Goal: Complete application form

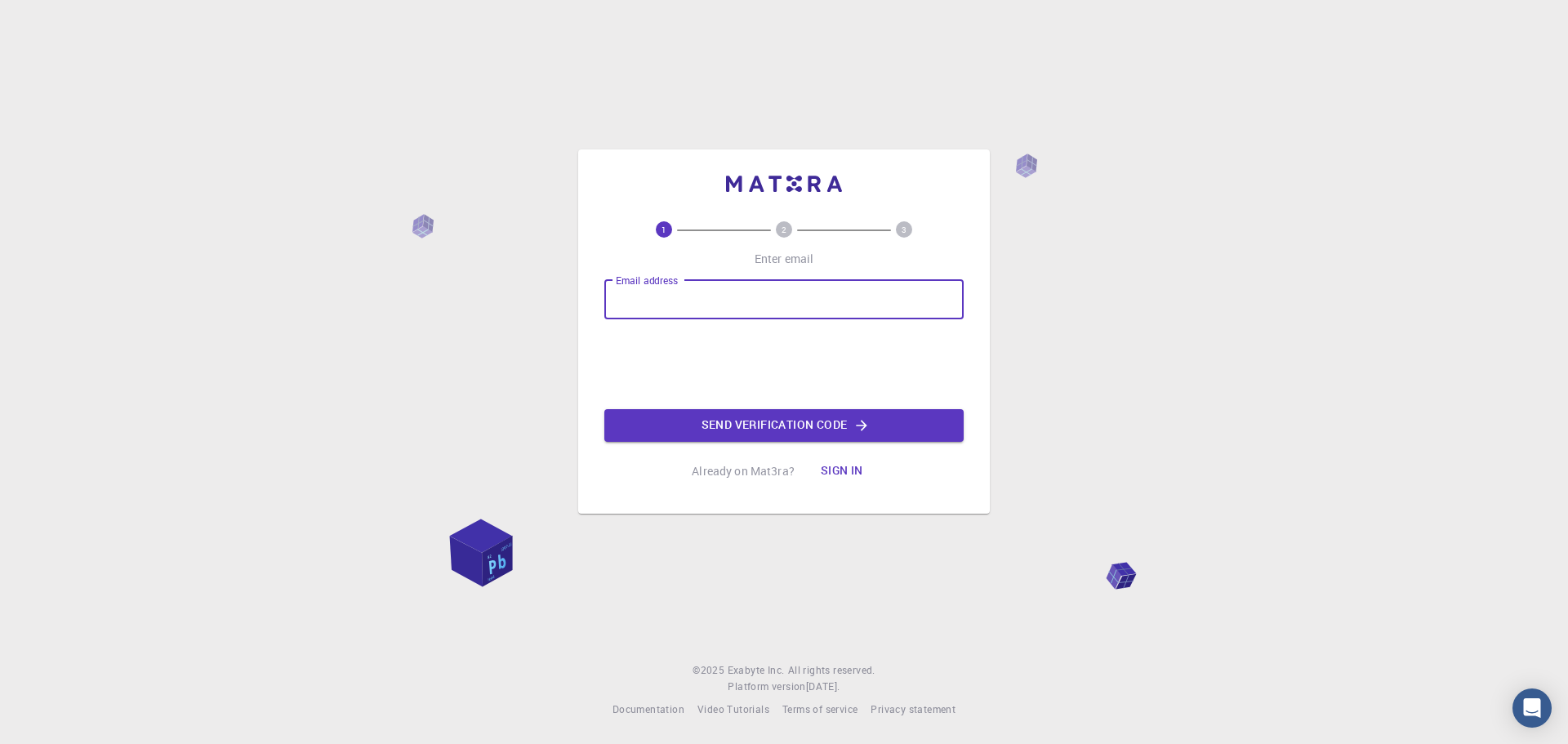
type input "[EMAIL_ADDRESS][DOMAIN_NAME]"
click at [716, 426] on button "Send verification code" at bounding box center [783, 425] width 359 height 33
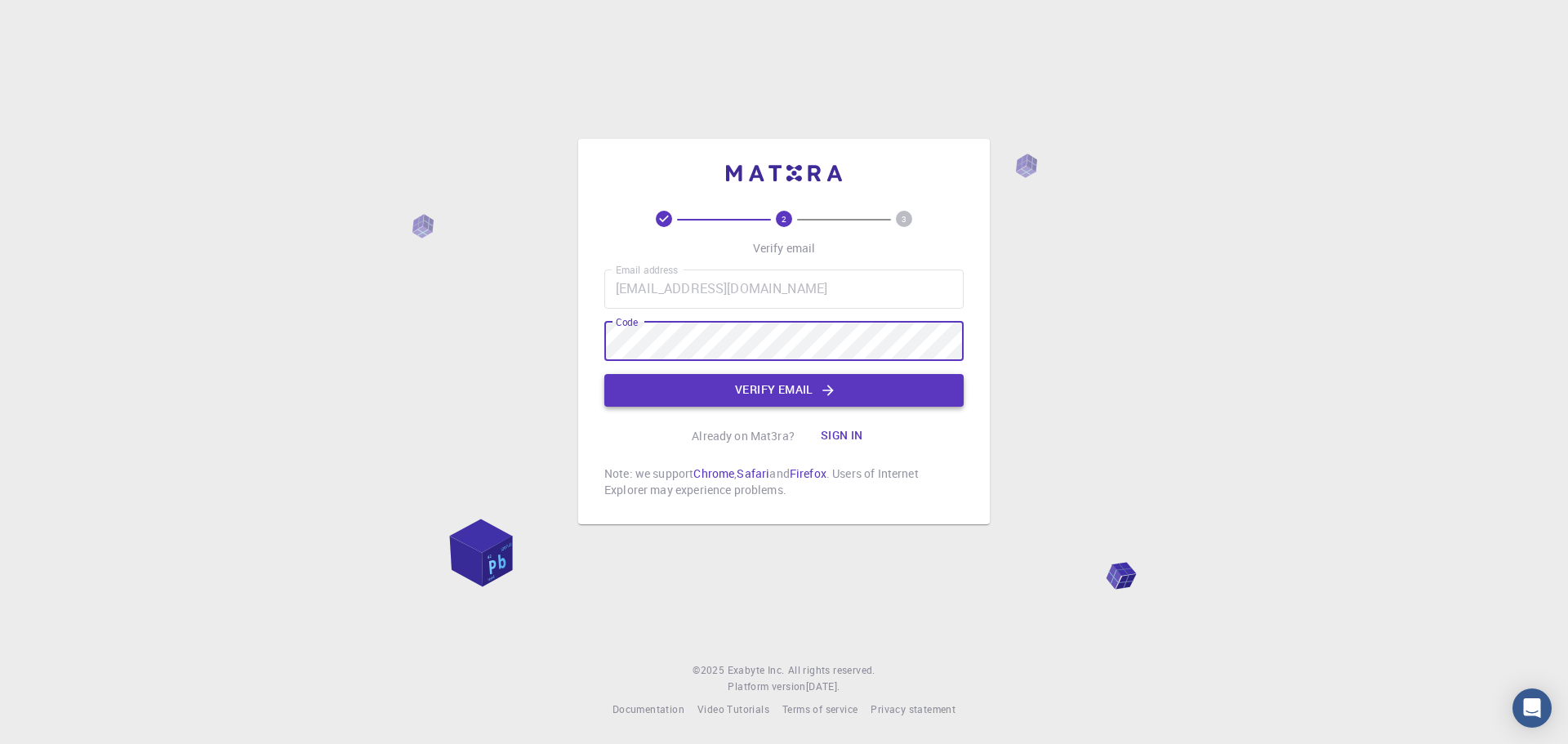
click at [776, 389] on button "Verify email" at bounding box center [783, 390] width 359 height 33
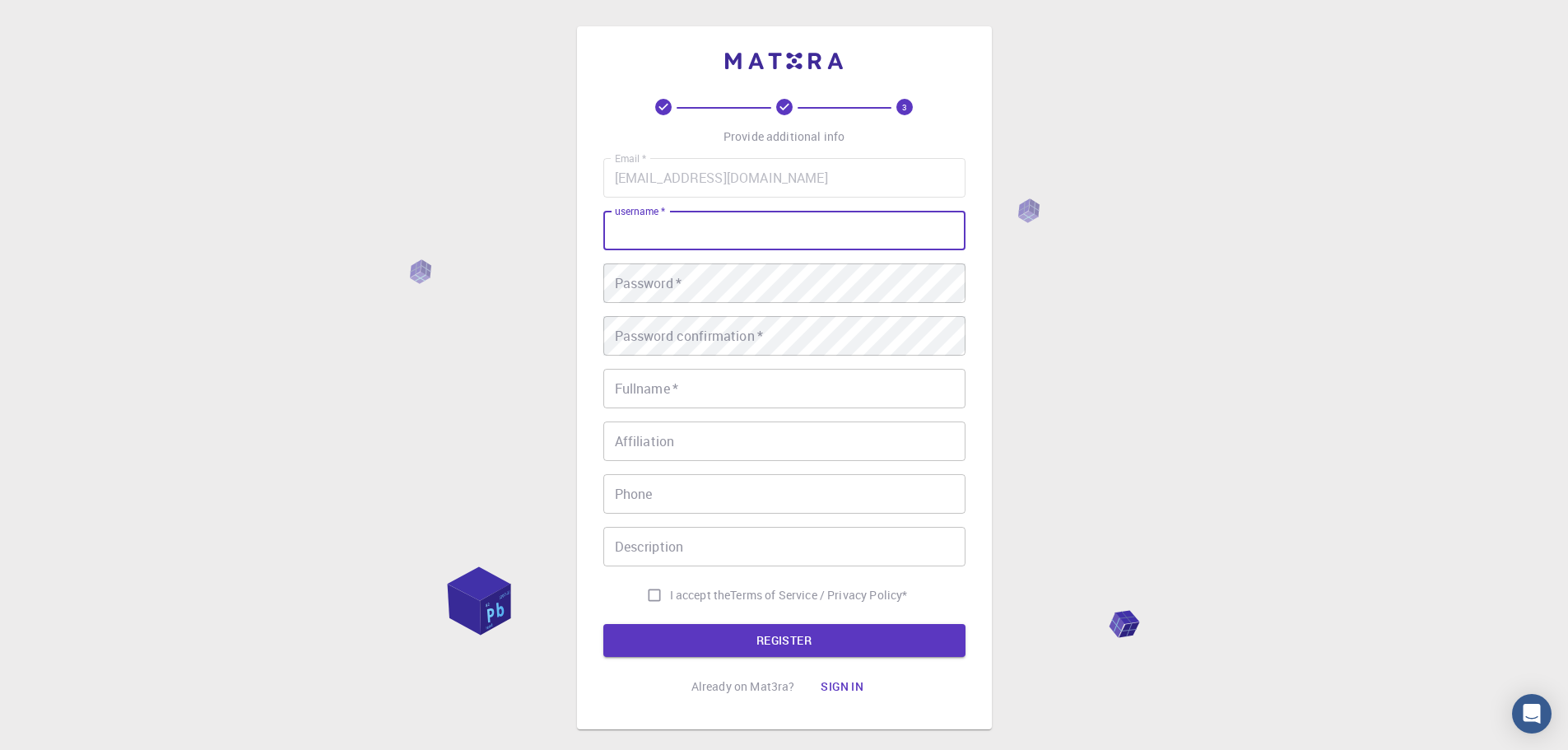
click at [721, 230] on input "username   *" at bounding box center [784, 231] width 362 height 40
type input "Hazem"
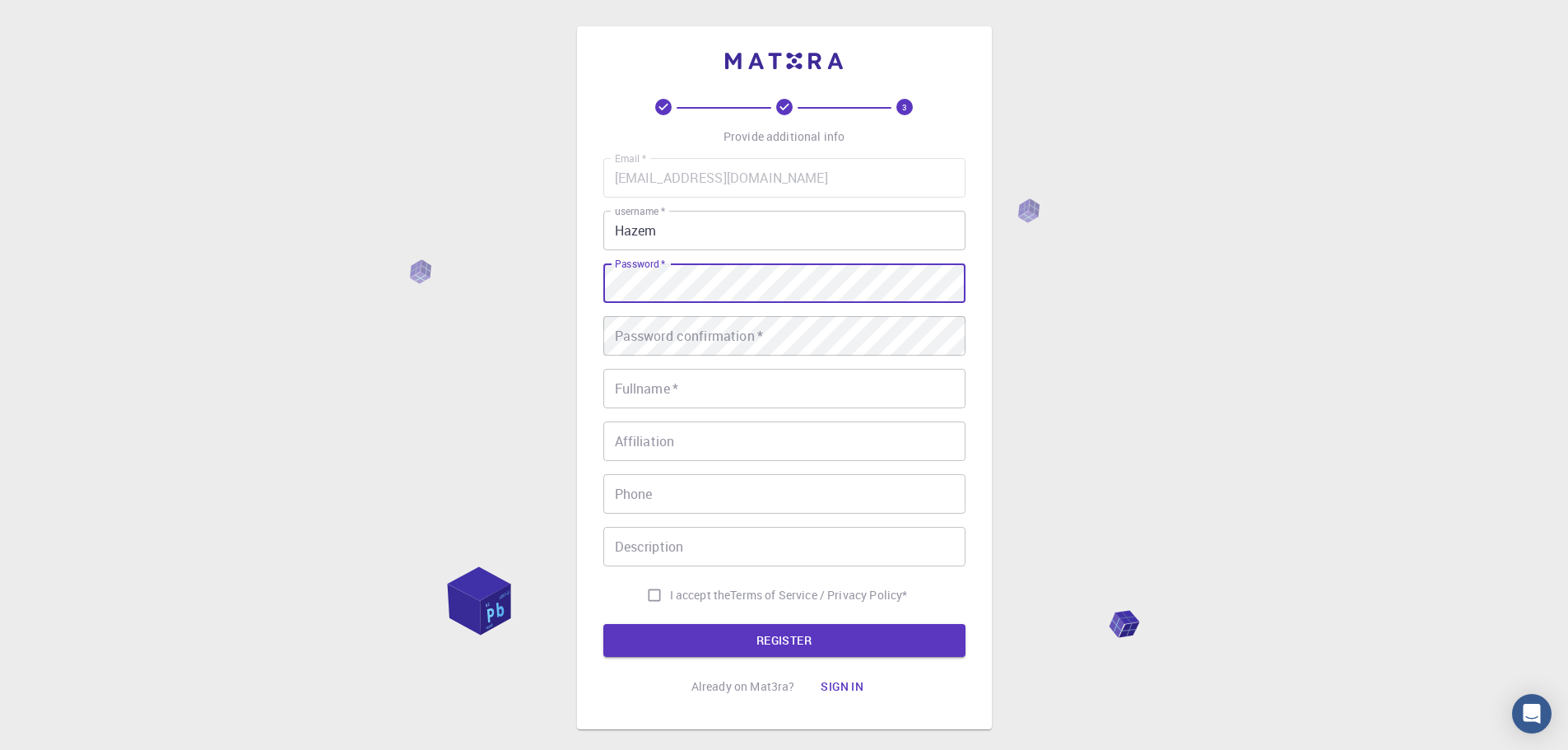
click at [642, 273] on div "Password   * Password   *" at bounding box center [784, 283] width 362 height 40
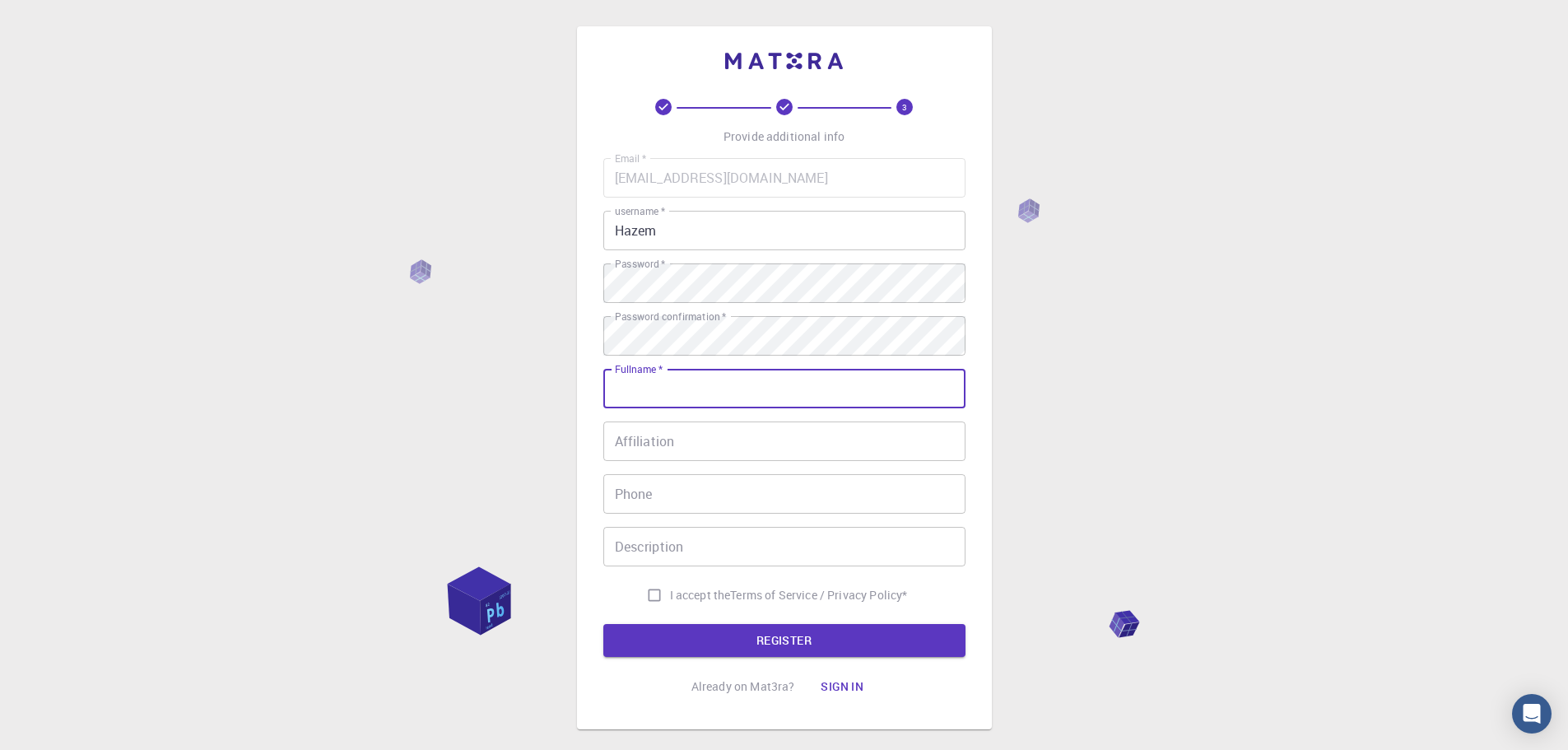
click at [639, 390] on input "Fullname   *" at bounding box center [784, 388] width 362 height 40
type input "[PERSON_NAME] [PERSON_NAME]"
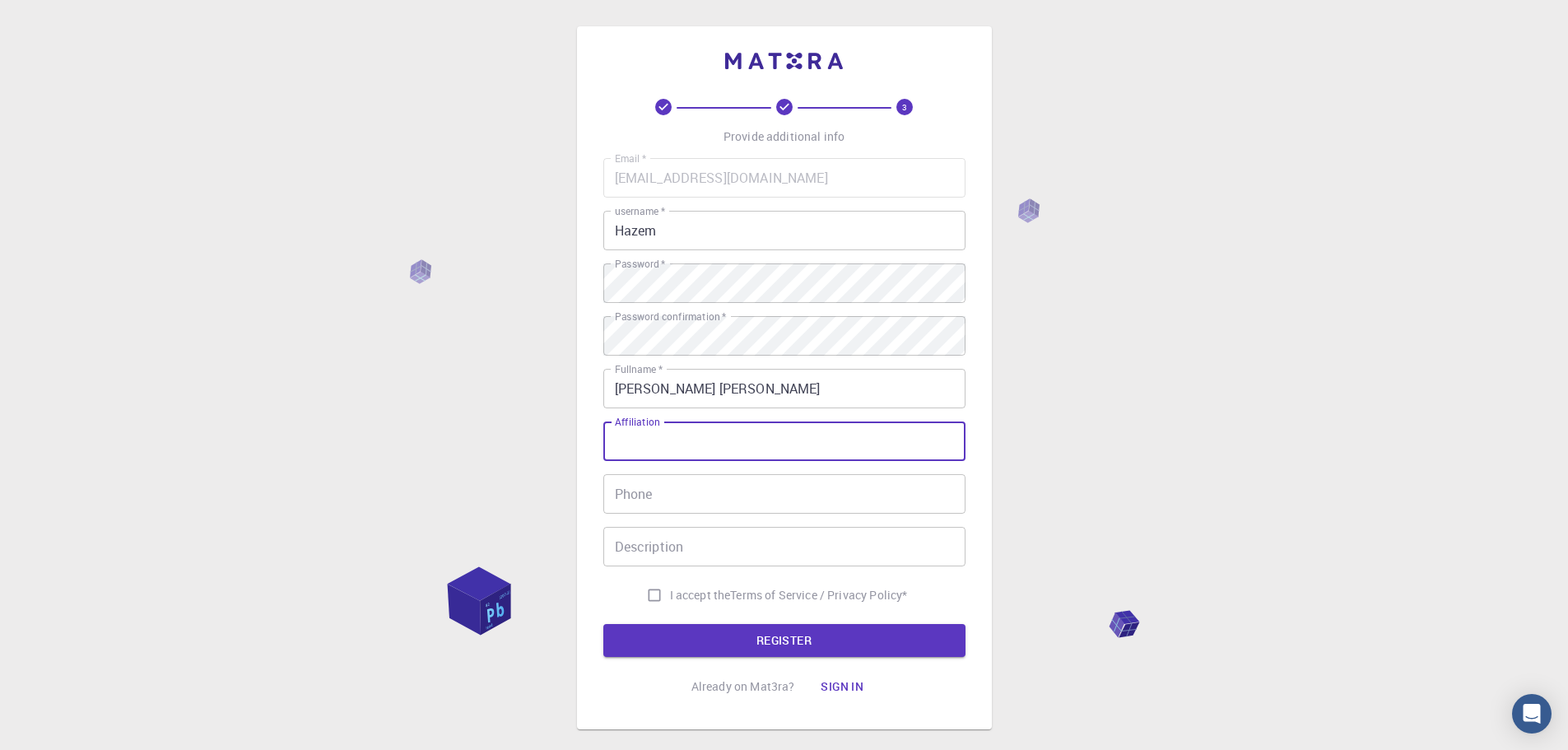
click at [703, 439] on input "Affiliation" at bounding box center [784, 441] width 362 height 40
type input "College of Medicine, HMU"
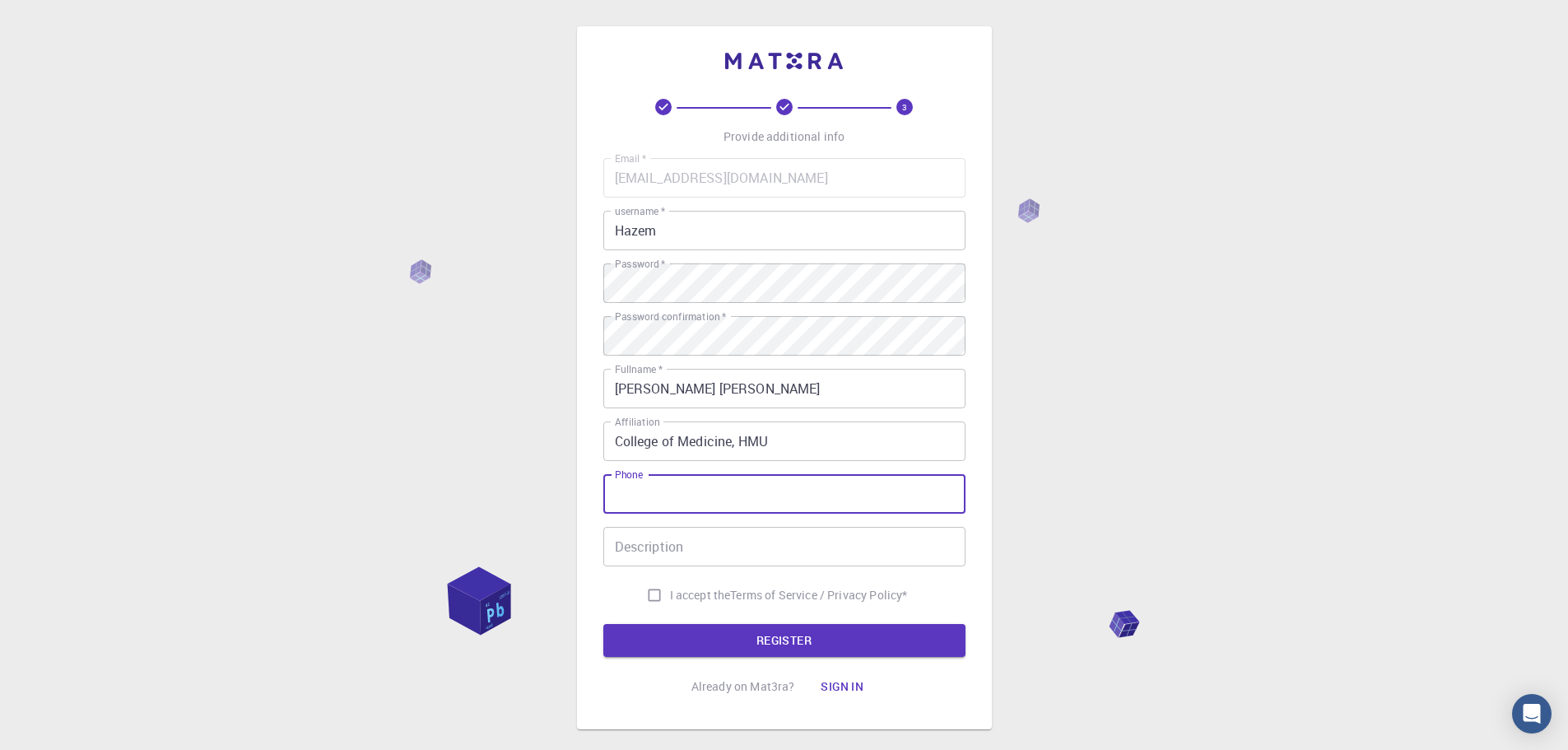
click at [652, 498] on input "Phone" at bounding box center [784, 494] width 362 height 40
type input "[PHONE_NUMBER]"
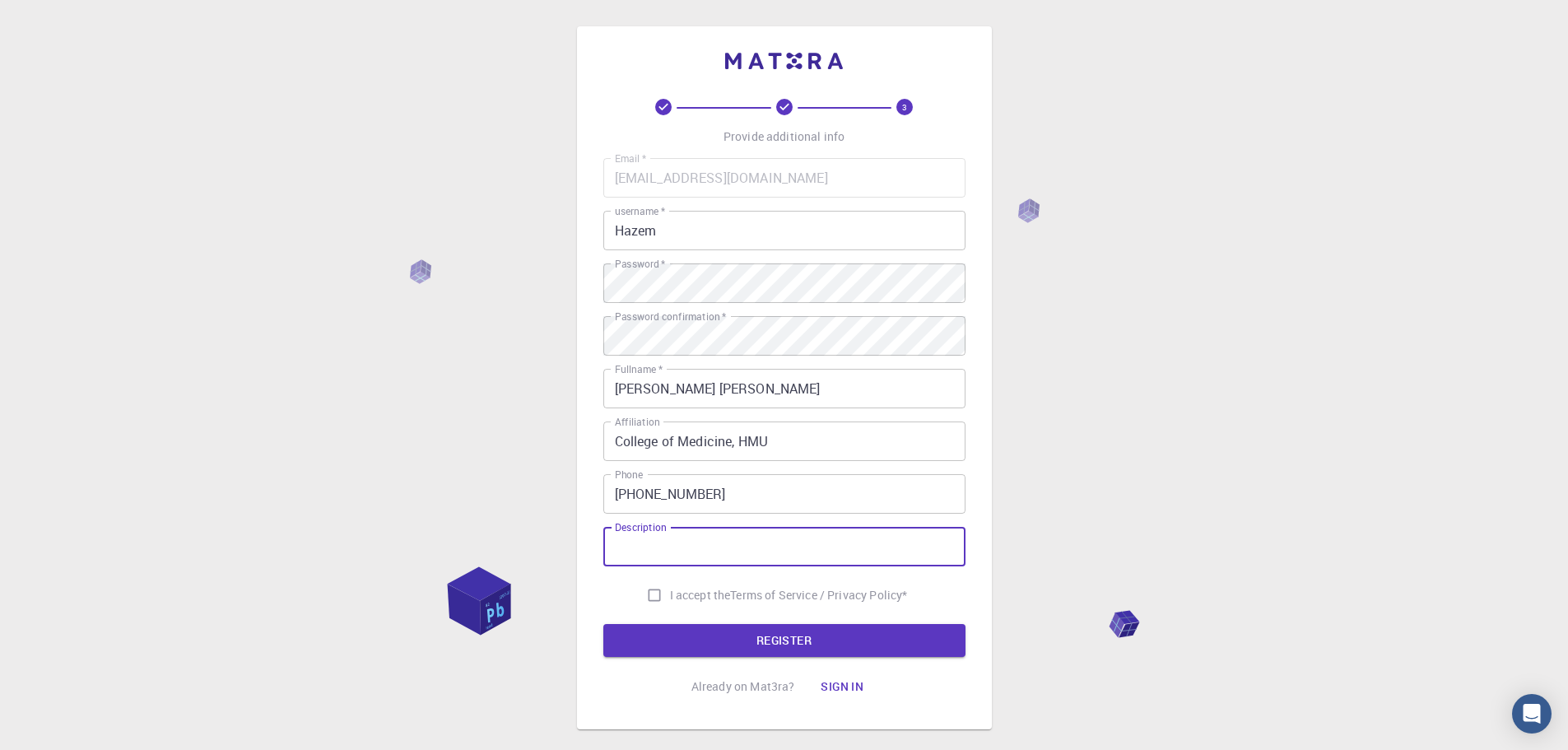
click at [662, 553] on input "Description" at bounding box center [784, 547] width 362 height 40
type input "PhD Student"
click at [652, 596] on input "I accept the Terms of Service / Privacy Policy *" at bounding box center [654, 594] width 31 height 31
checkbox input "true"
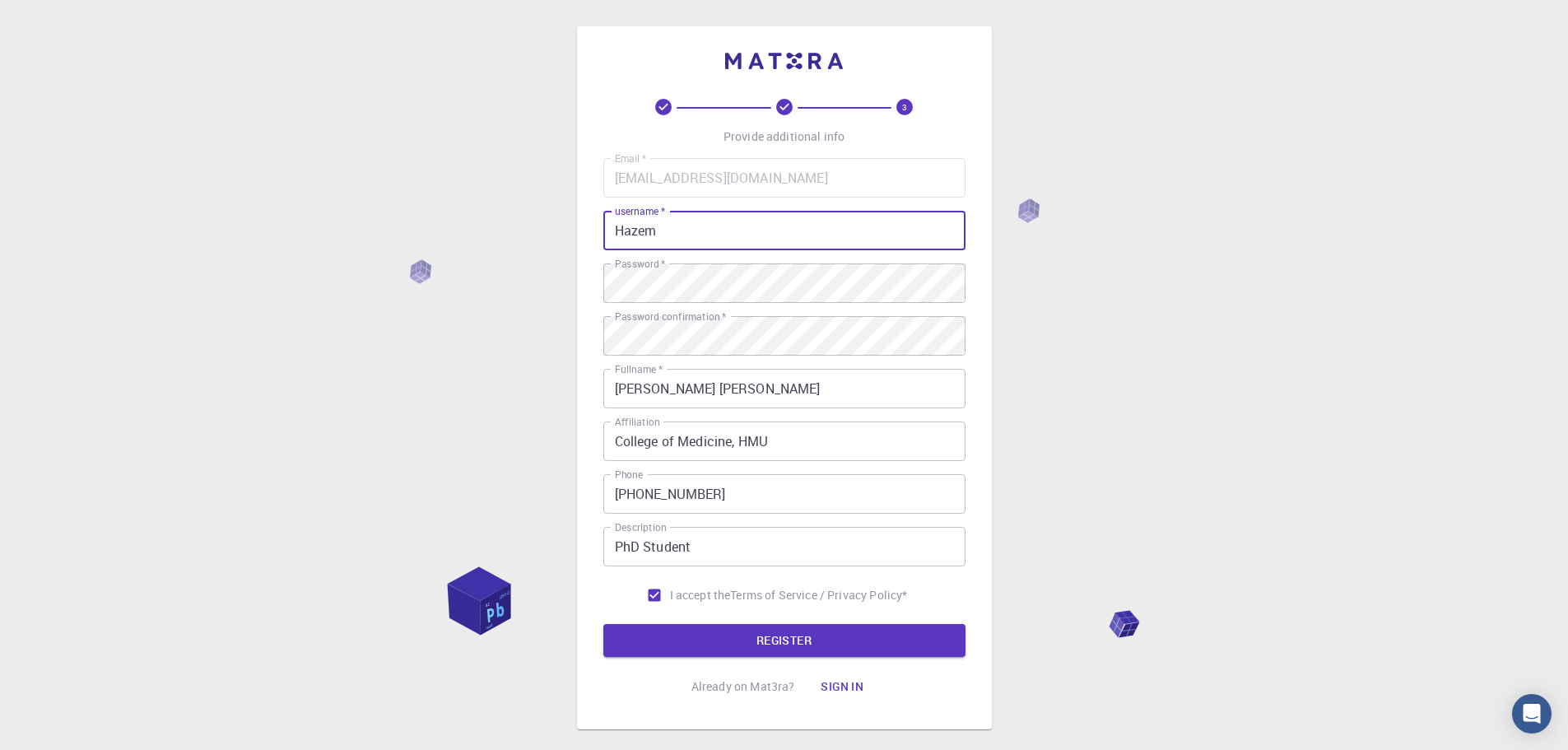
drag, startPoint x: 660, startPoint y: 234, endPoint x: 581, endPoint y: 234, distance: 79.0
click at [581, 234] on div "3 Provide additional info Email   * [EMAIL_ADDRESS][DOMAIN_NAME] Email   * user…" at bounding box center [784, 378] width 415 height 703
type input "albustany"
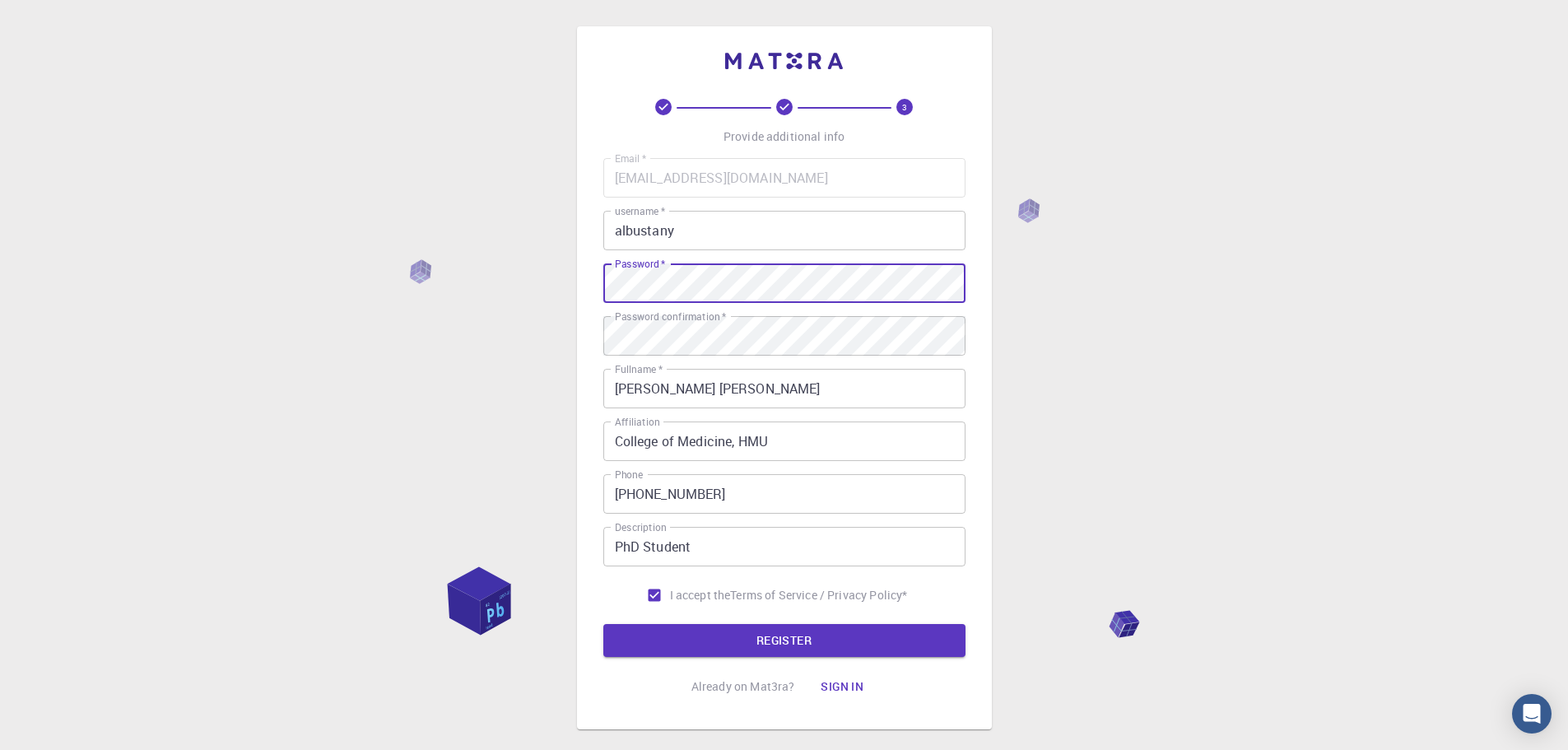
click at [598, 272] on div "3 Provide additional info Email   * [EMAIL_ADDRESS][DOMAIN_NAME] Email   * user…" at bounding box center [784, 378] width 415 height 703
click at [1057, 281] on div "3 Provide additional info Email   * [EMAIL_ADDRESS][DOMAIN_NAME] Email   * user…" at bounding box center [784, 419] width 1568 height 837
click at [788, 639] on button "REGISTER" at bounding box center [784, 640] width 362 height 33
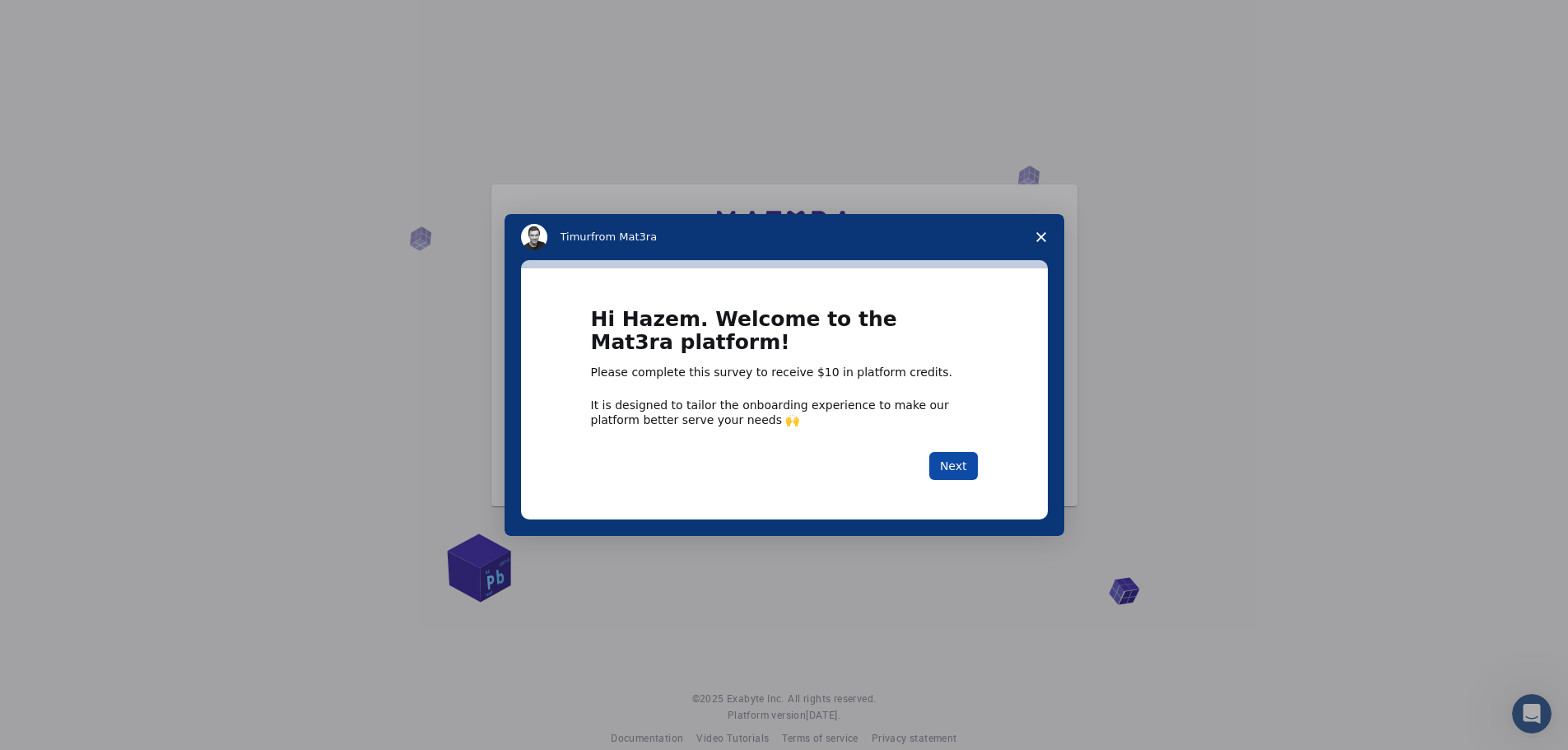
click at [954, 469] on button "Next" at bounding box center [954, 465] width 48 height 28
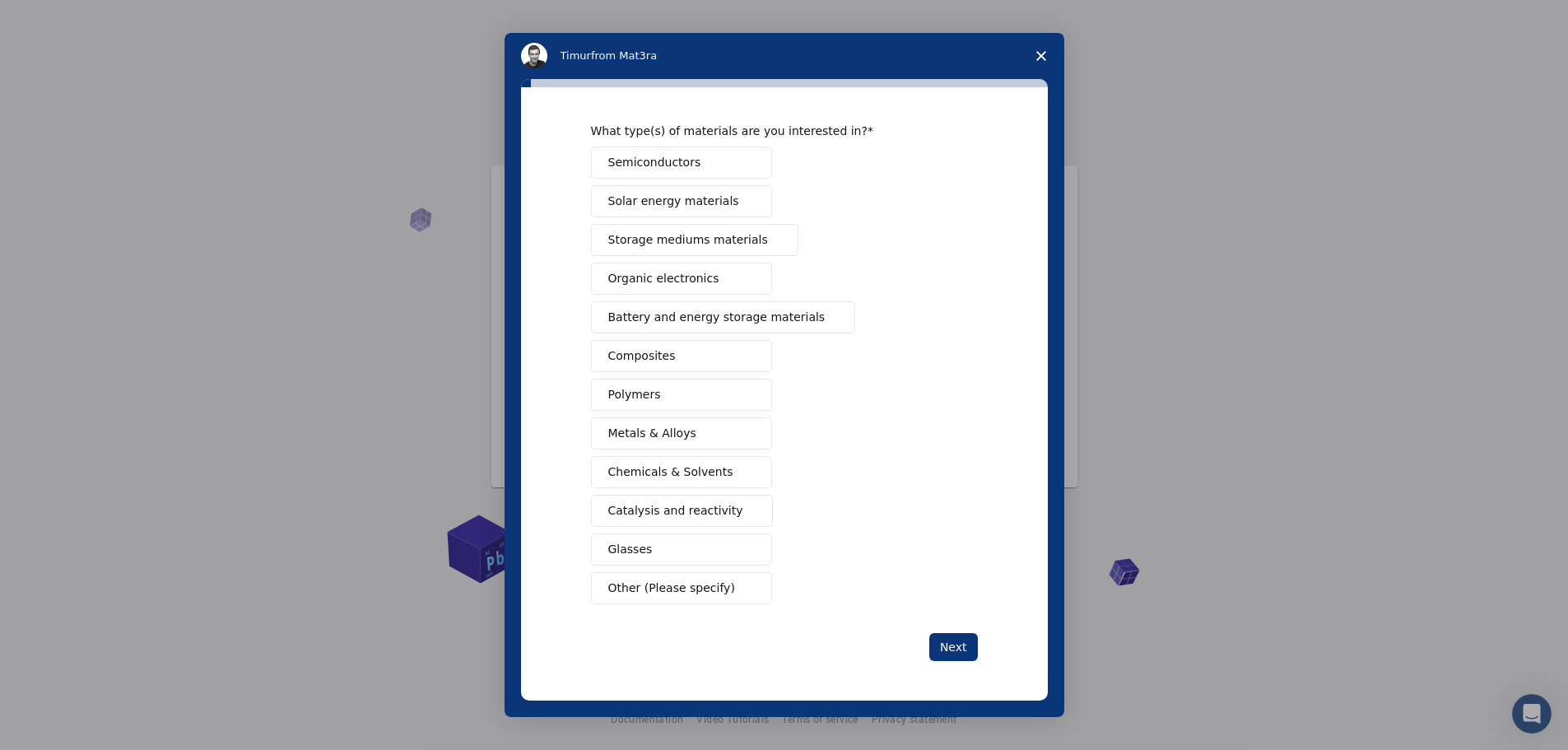
scroll to position [23, 0]
click at [639, 591] on span "Other (Please specify)" at bounding box center [671, 588] width 126 height 17
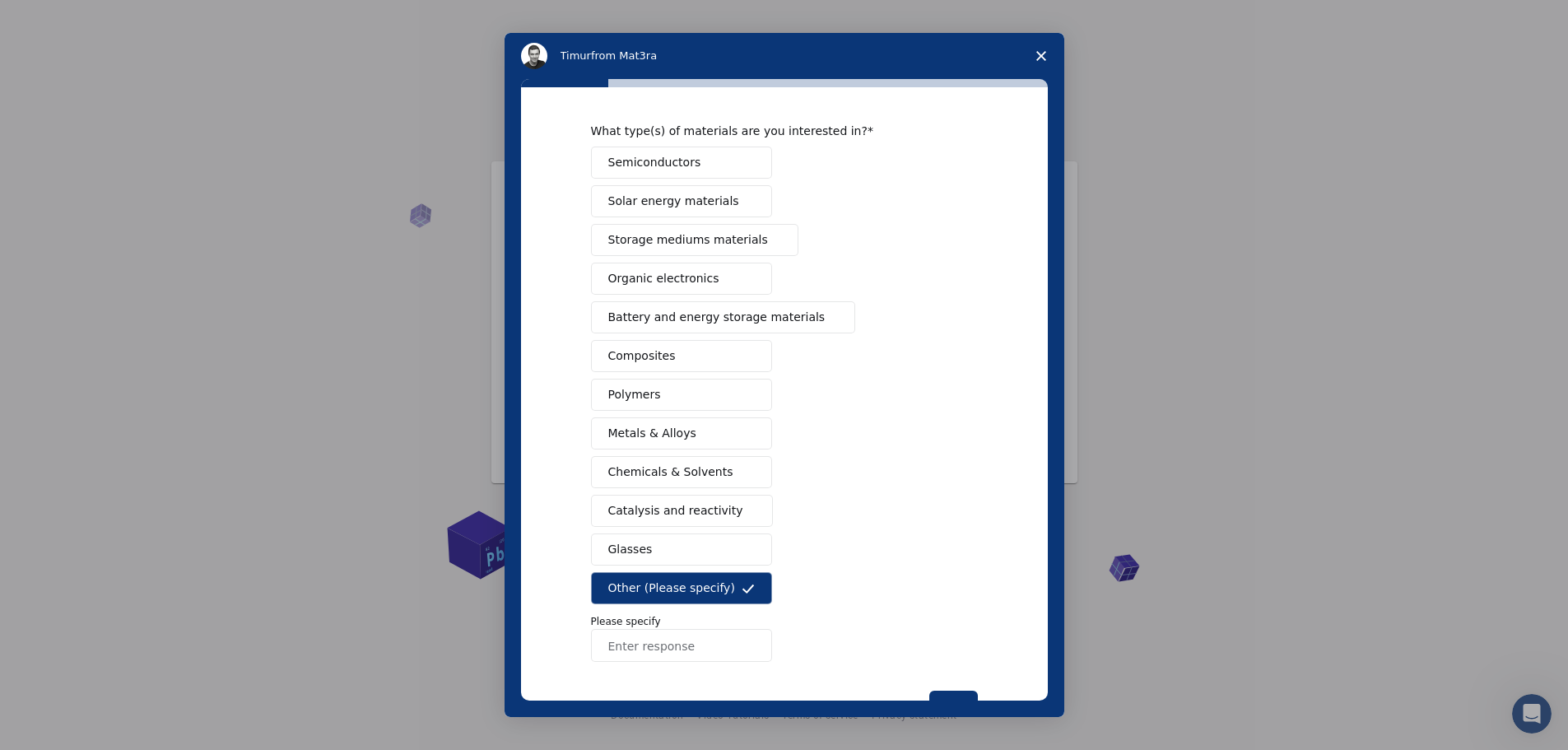
click at [650, 640] on input "Enter response" at bounding box center [681, 645] width 181 height 33
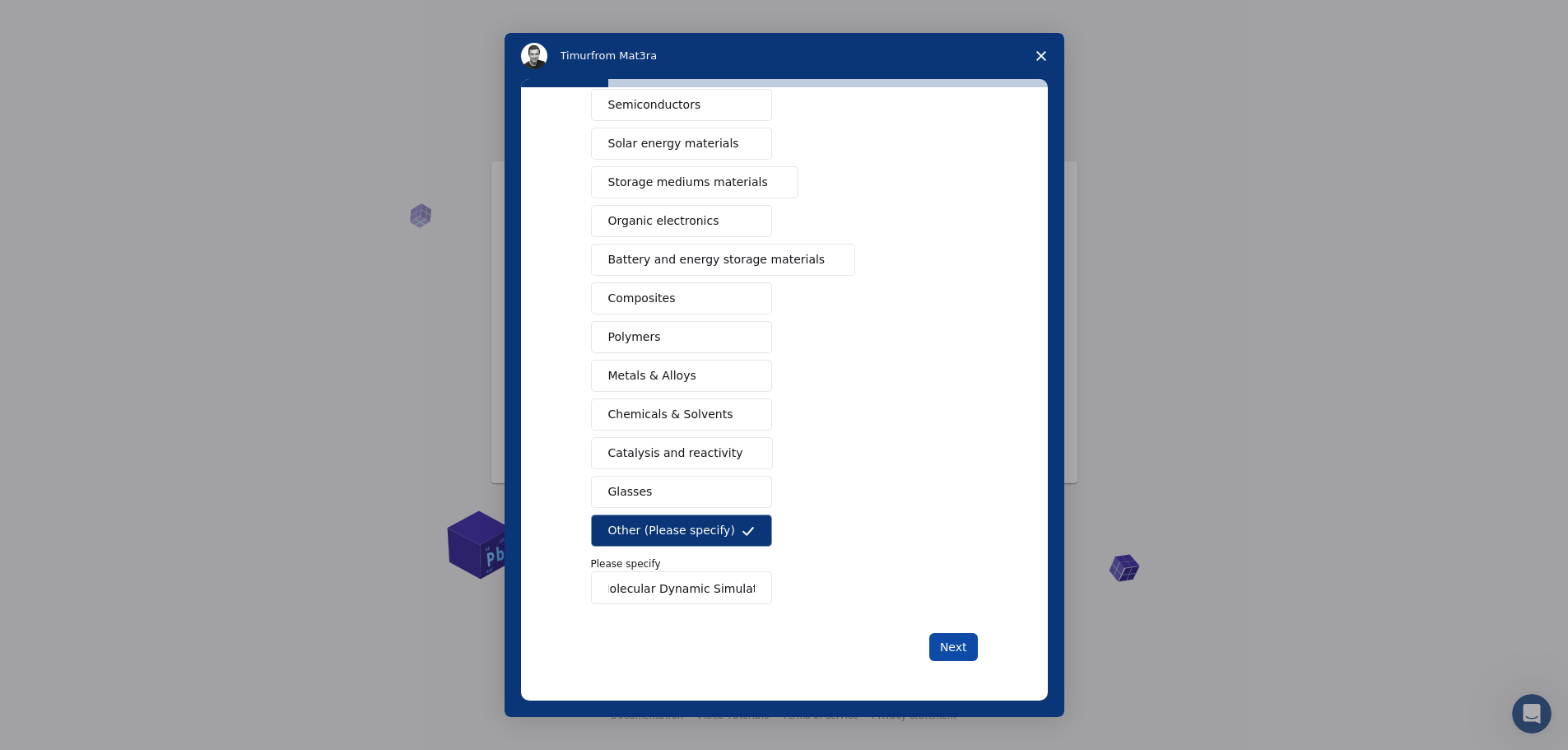
type input "Molecular Dynamic Simulation"
click at [949, 642] on button "Next" at bounding box center [954, 647] width 48 height 28
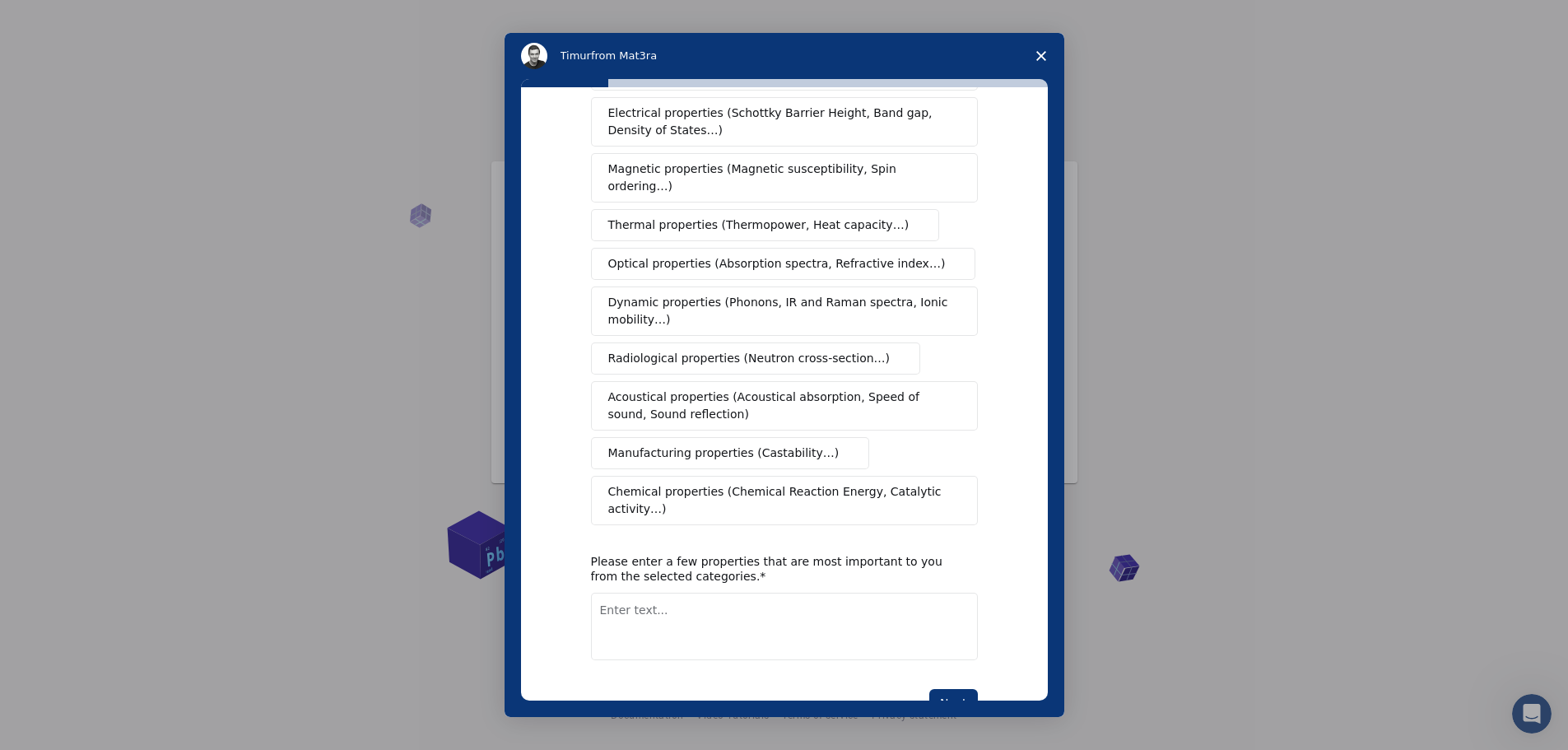
scroll to position [130, 0]
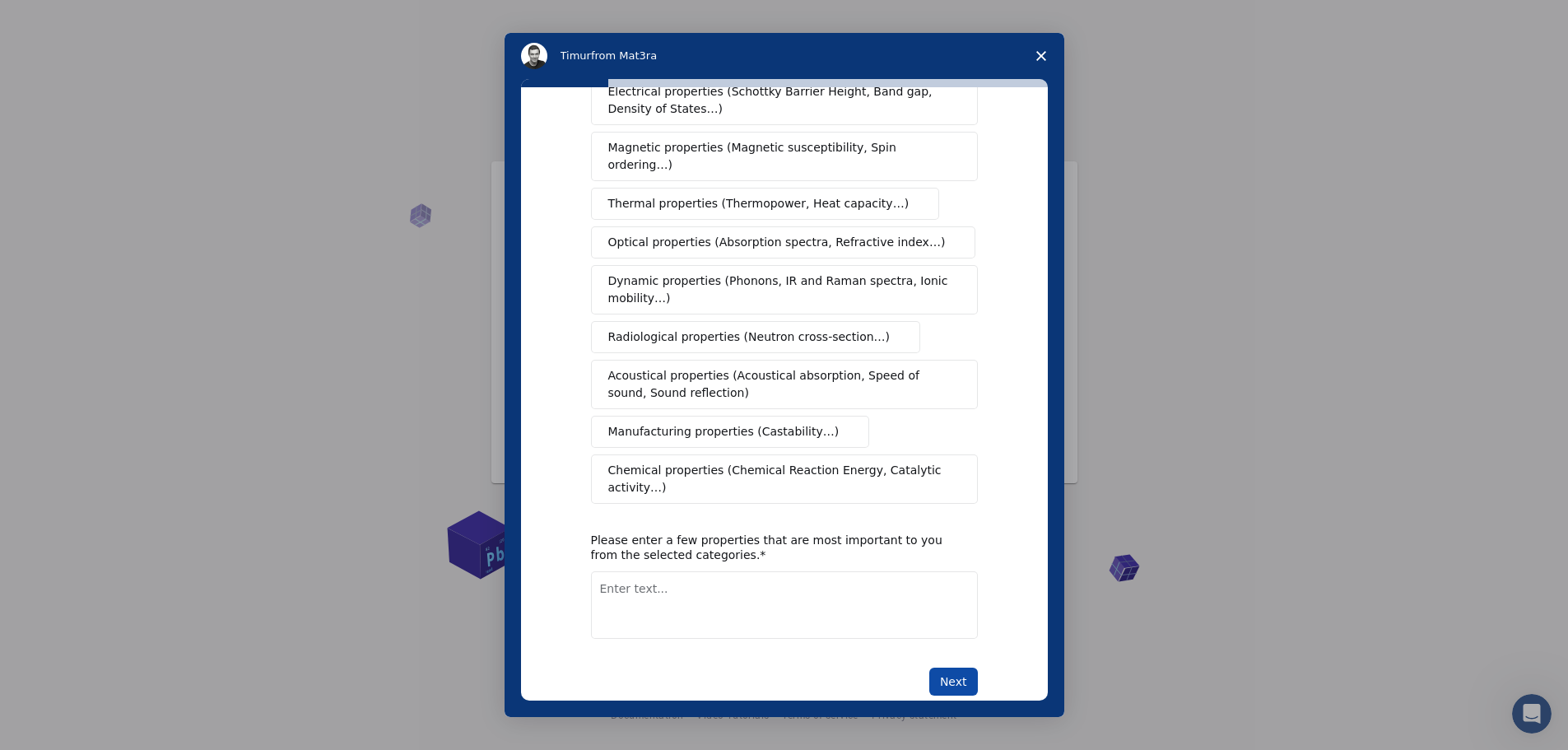
click at [954, 667] on button "Next" at bounding box center [954, 681] width 48 height 28
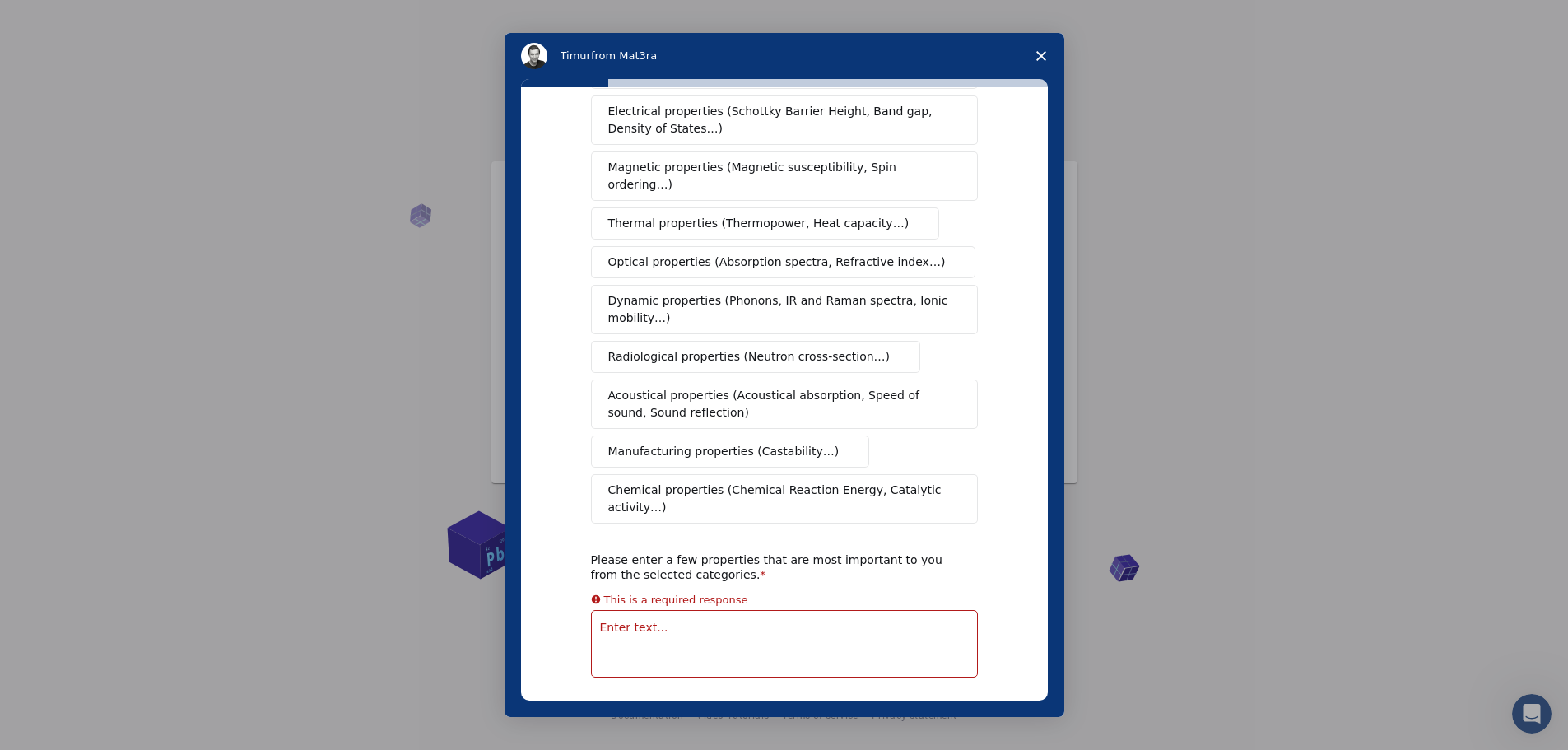
scroll to position [40, 0]
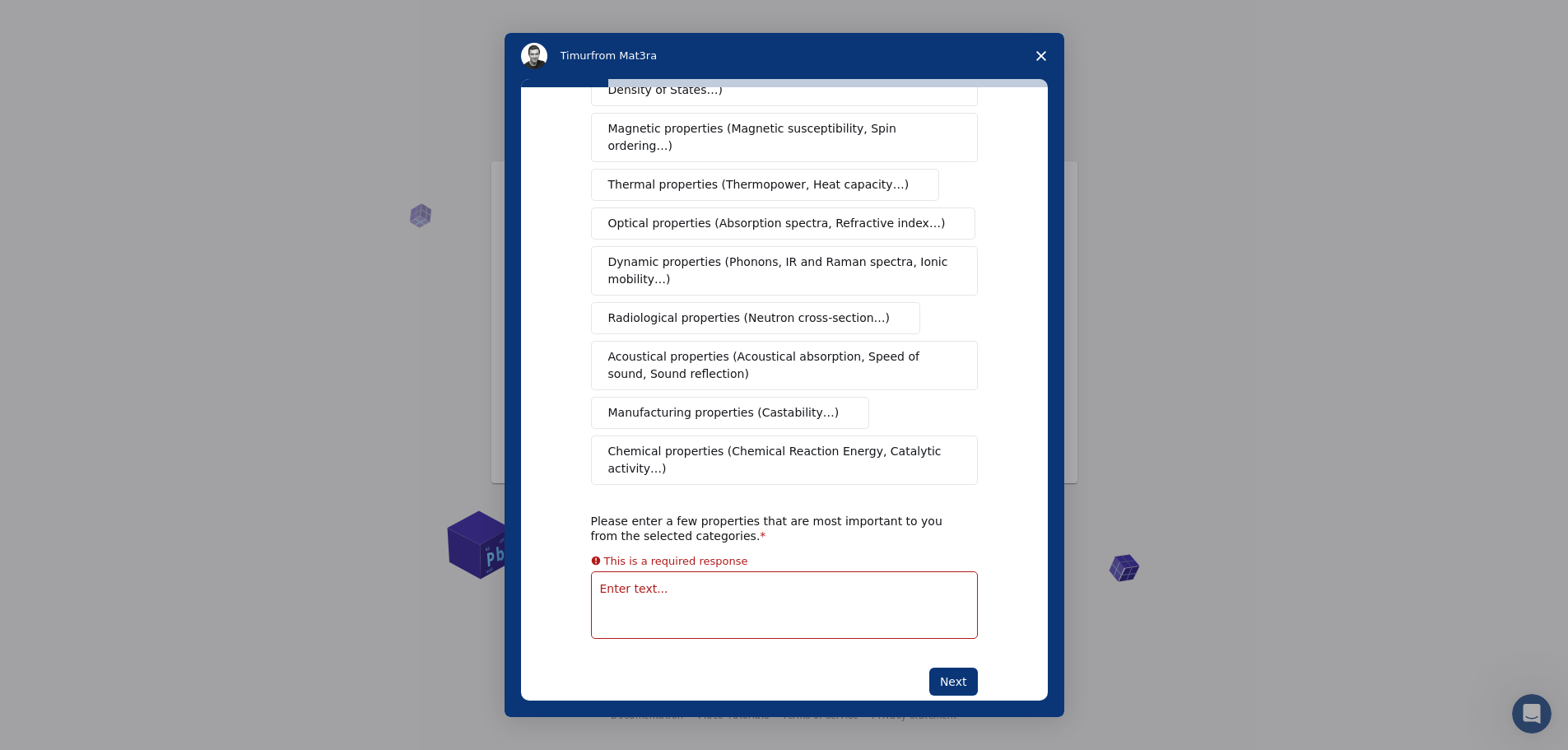
click at [657, 572] on textarea "Enter text..." at bounding box center [784, 605] width 387 height 67
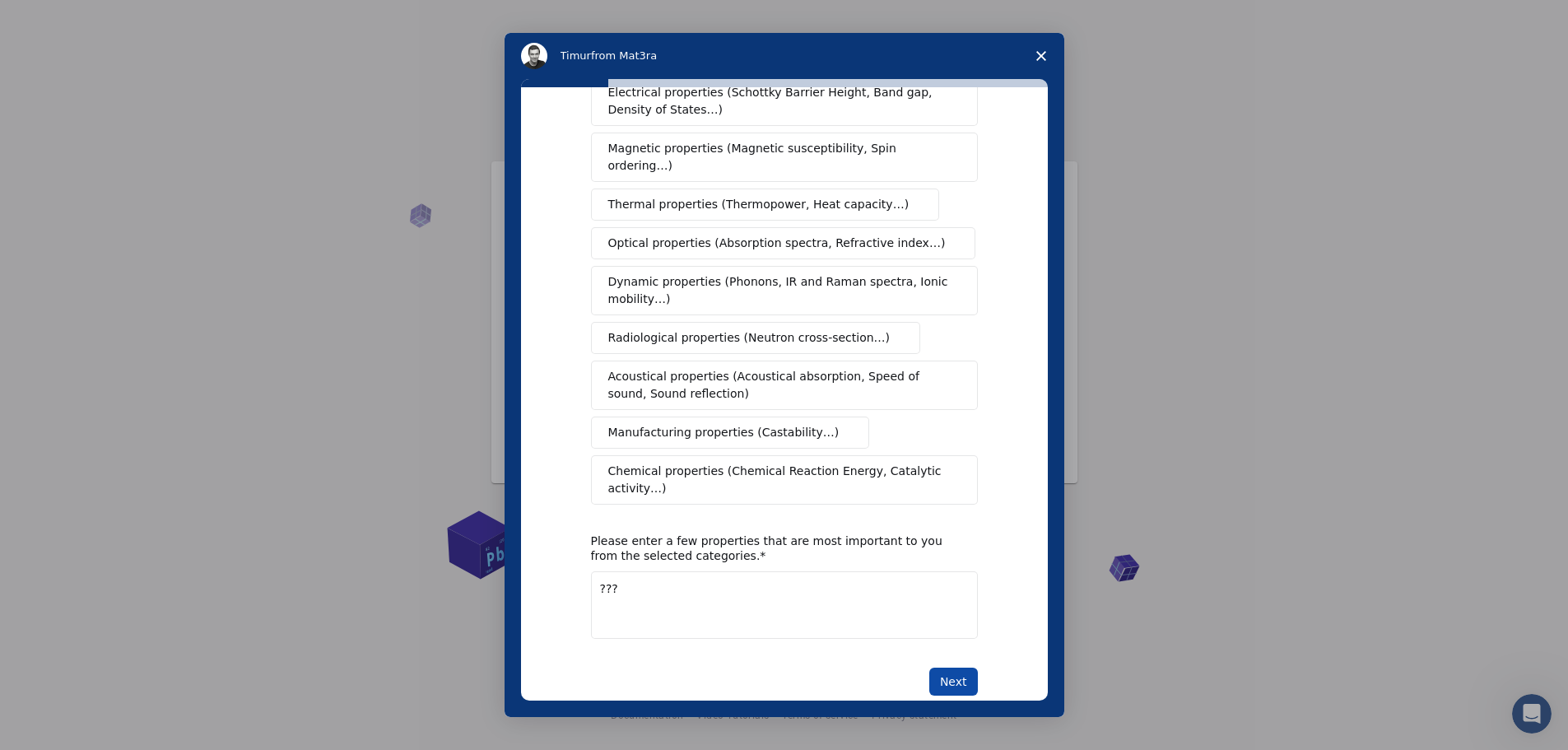
type textarea "???"
click at [953, 667] on button "Next" at bounding box center [954, 681] width 48 height 28
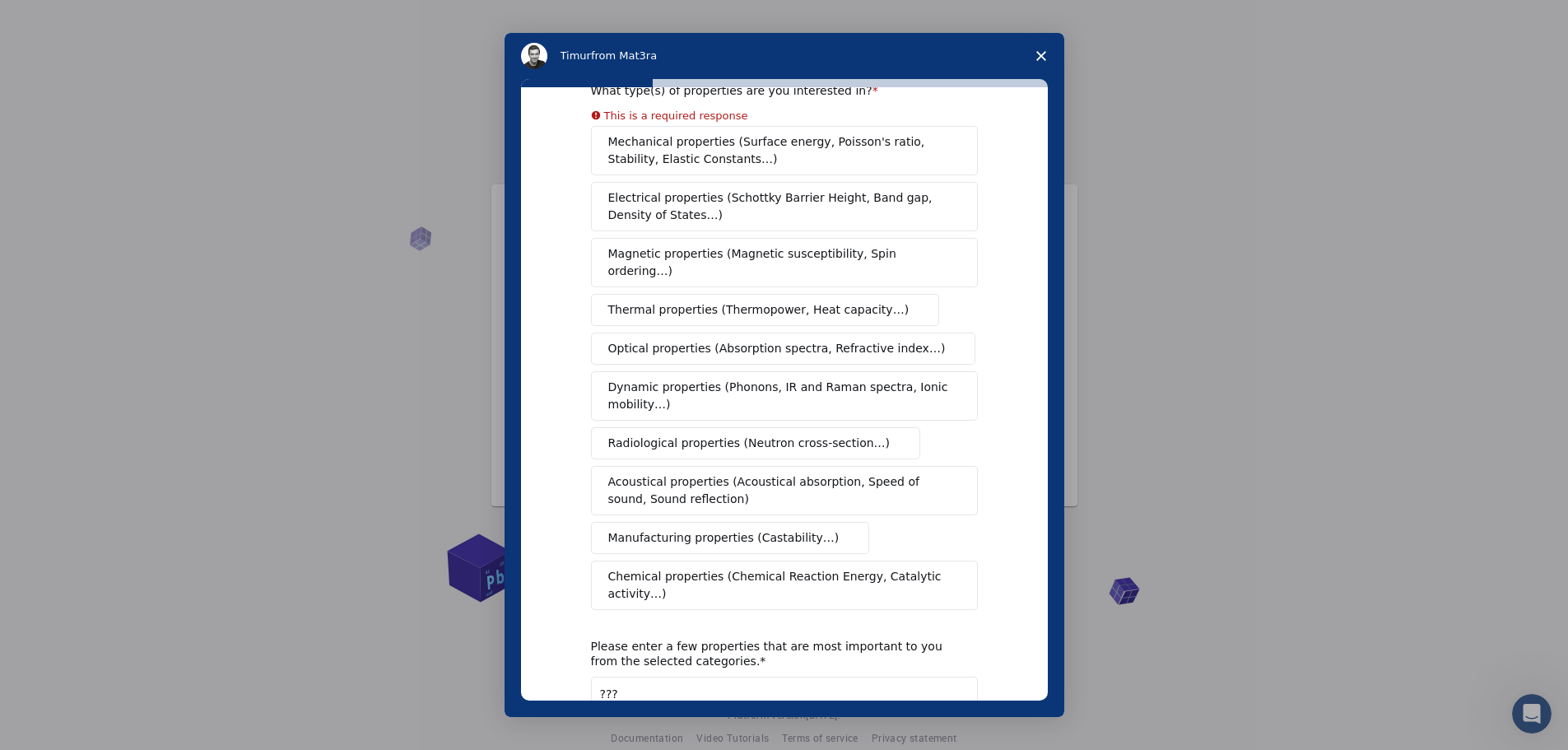
scroll to position [0, 0]
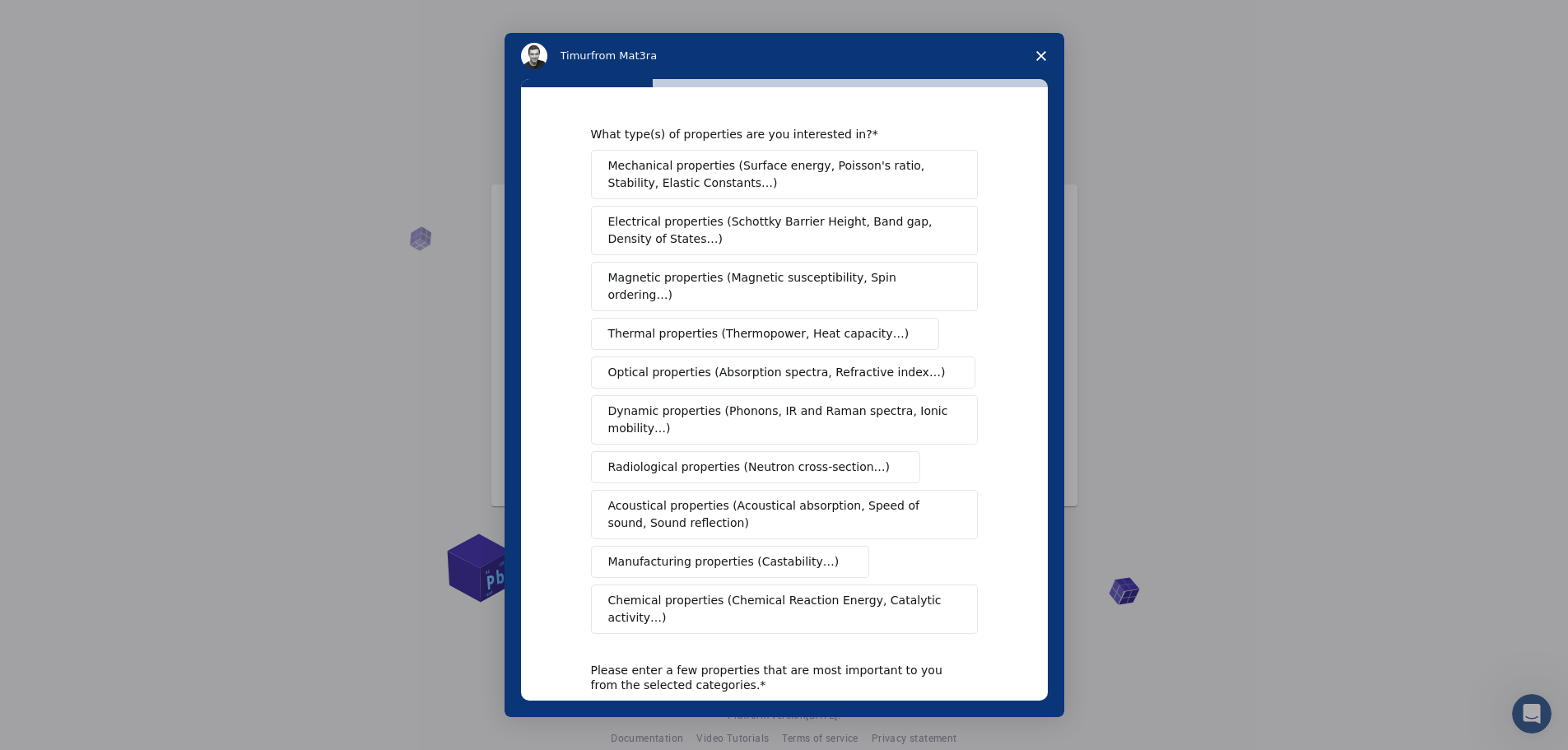
click at [746, 338] on div "Mechanical properties (Surface energy, Poisson's ratio, Stability, Elastic Cons…" at bounding box center [784, 392] width 387 height 484
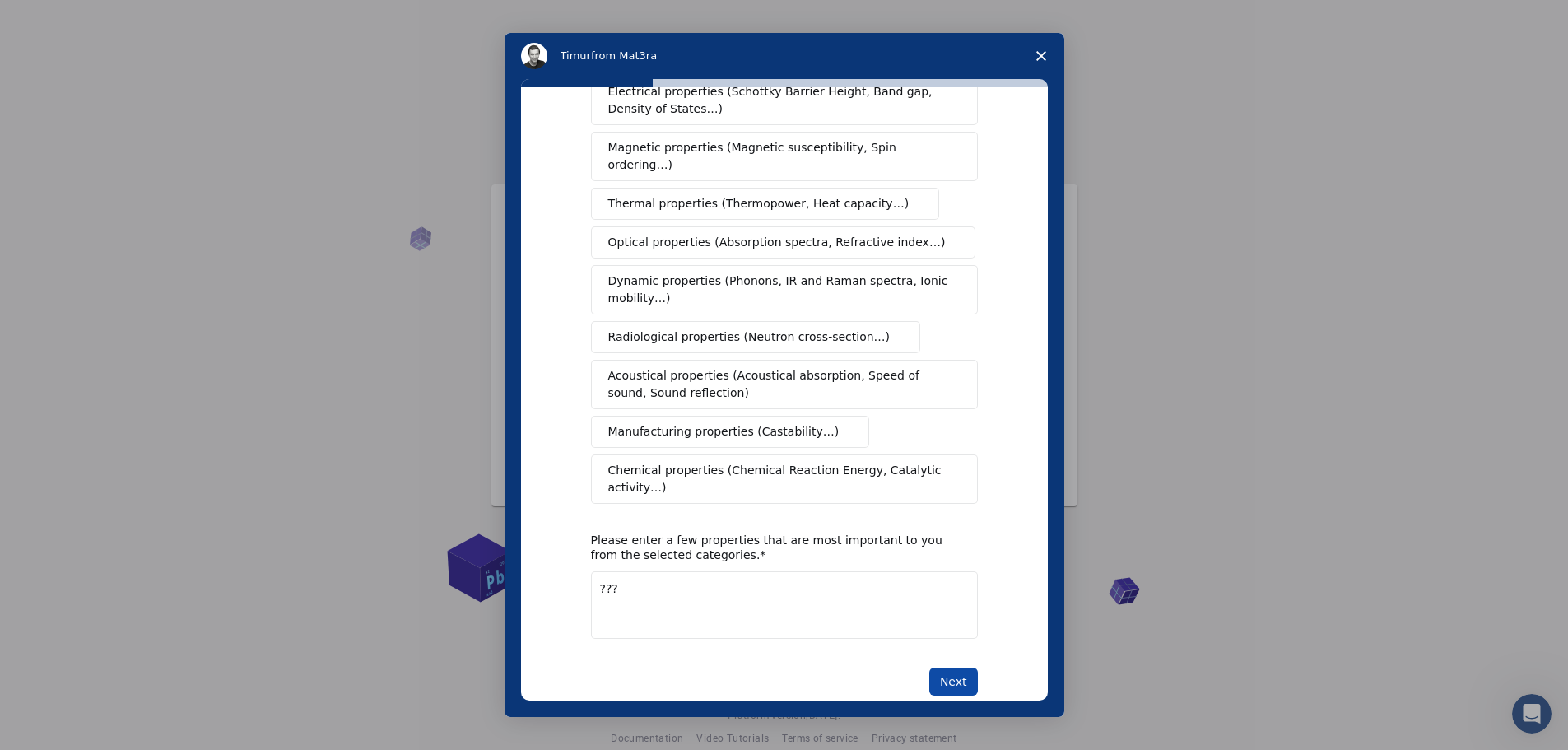
click at [950, 667] on button "Next" at bounding box center [954, 681] width 48 height 28
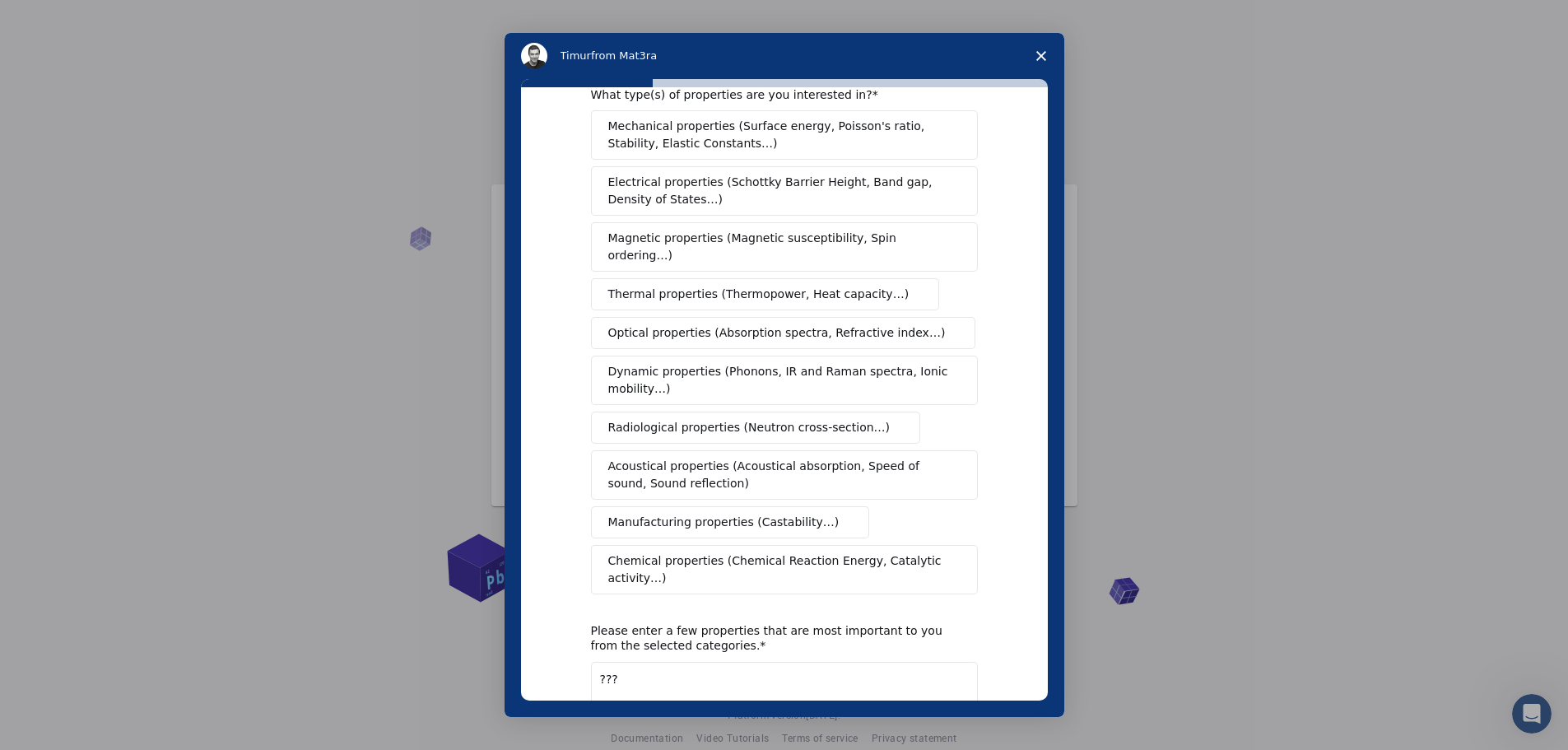
click at [662, 156] on button "Mechanical properties (Surface energy, Poisson's ratio, Stability, Elastic Cons…" at bounding box center [784, 135] width 387 height 49
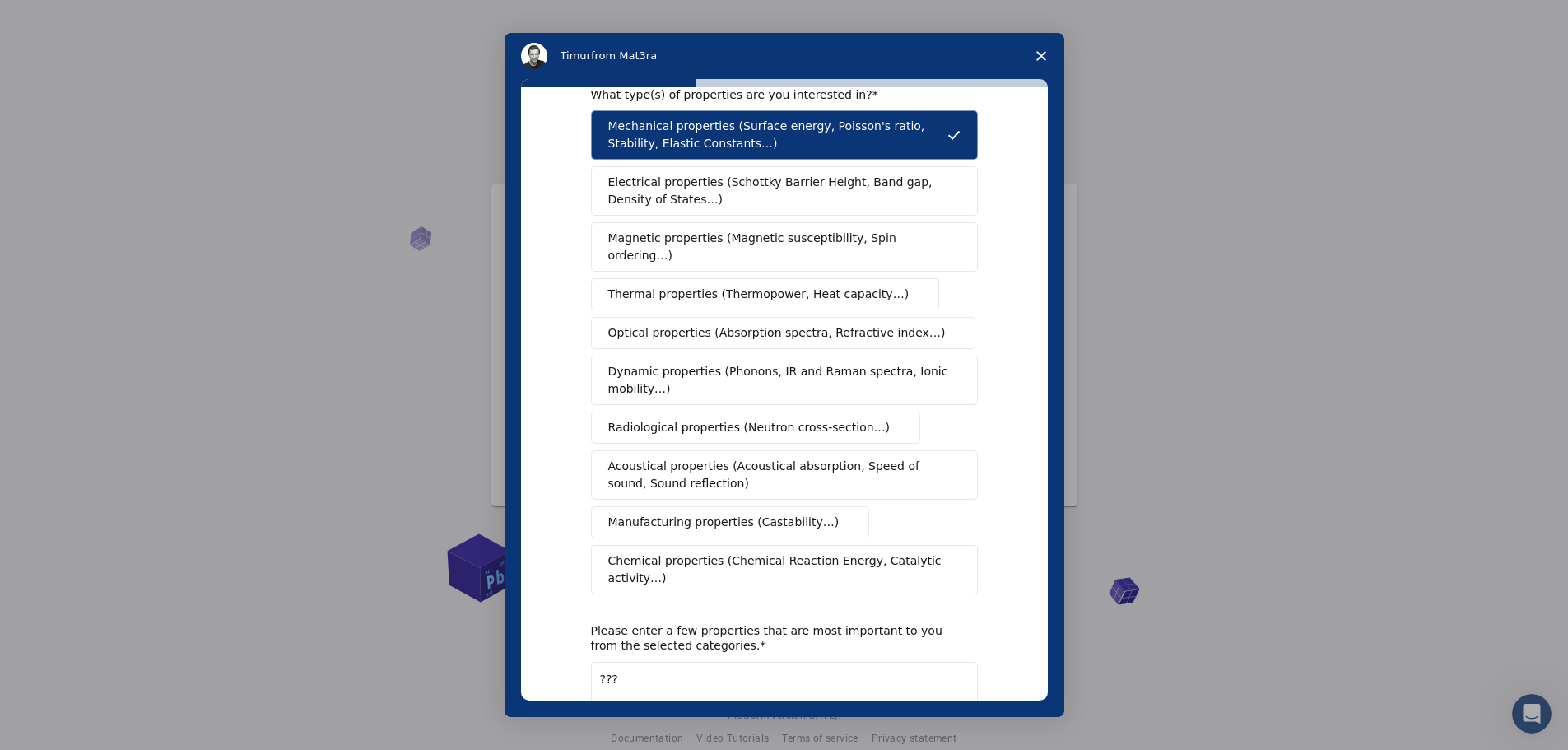
click at [765, 196] on span "Electrical properties (Schottky Barrier Height, Band gap, Density of States…)" at bounding box center [780, 191] width 343 height 34
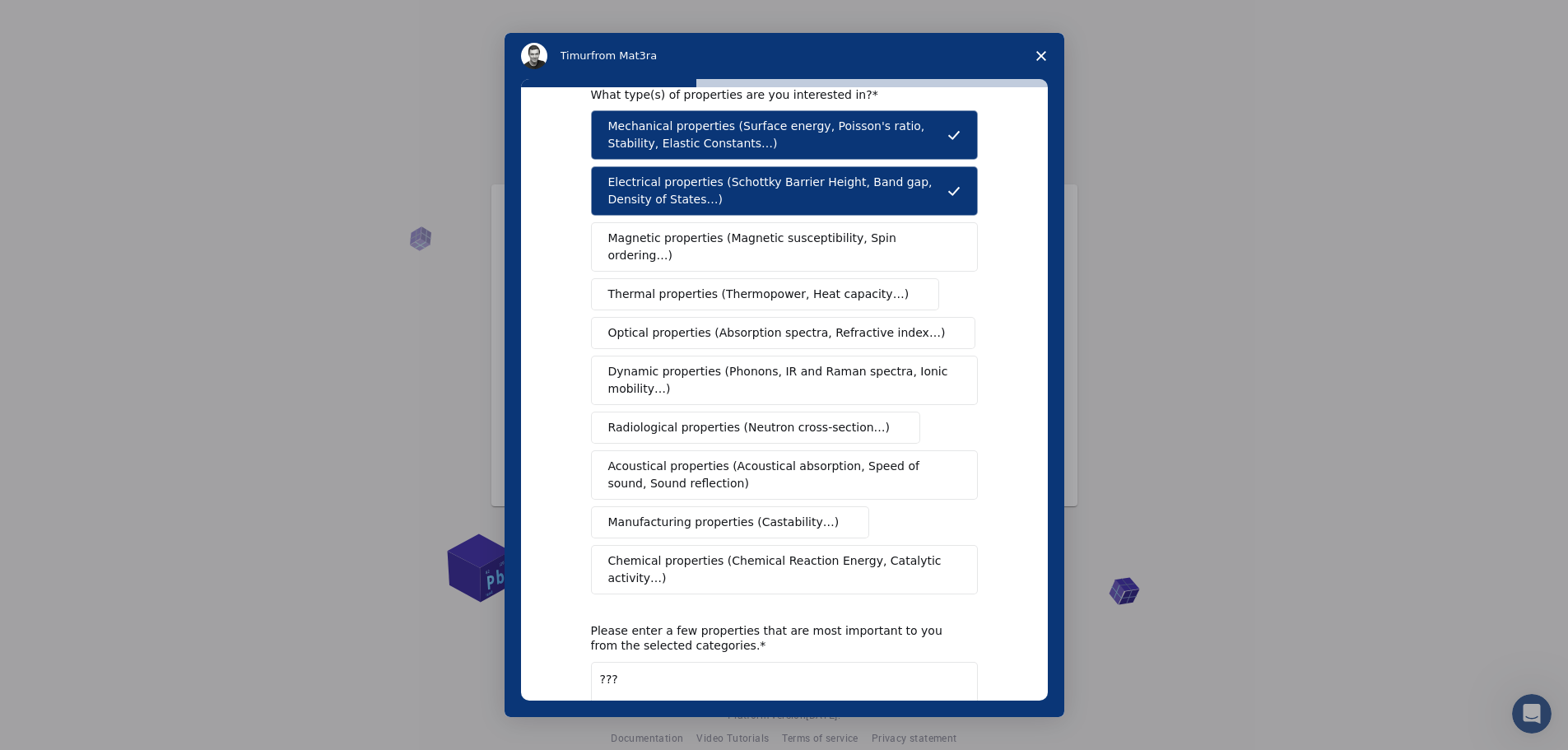
click at [793, 192] on span "Electrical properties (Schottky Barrier Height, Band gap, Density of States…)" at bounding box center [778, 191] width 339 height 34
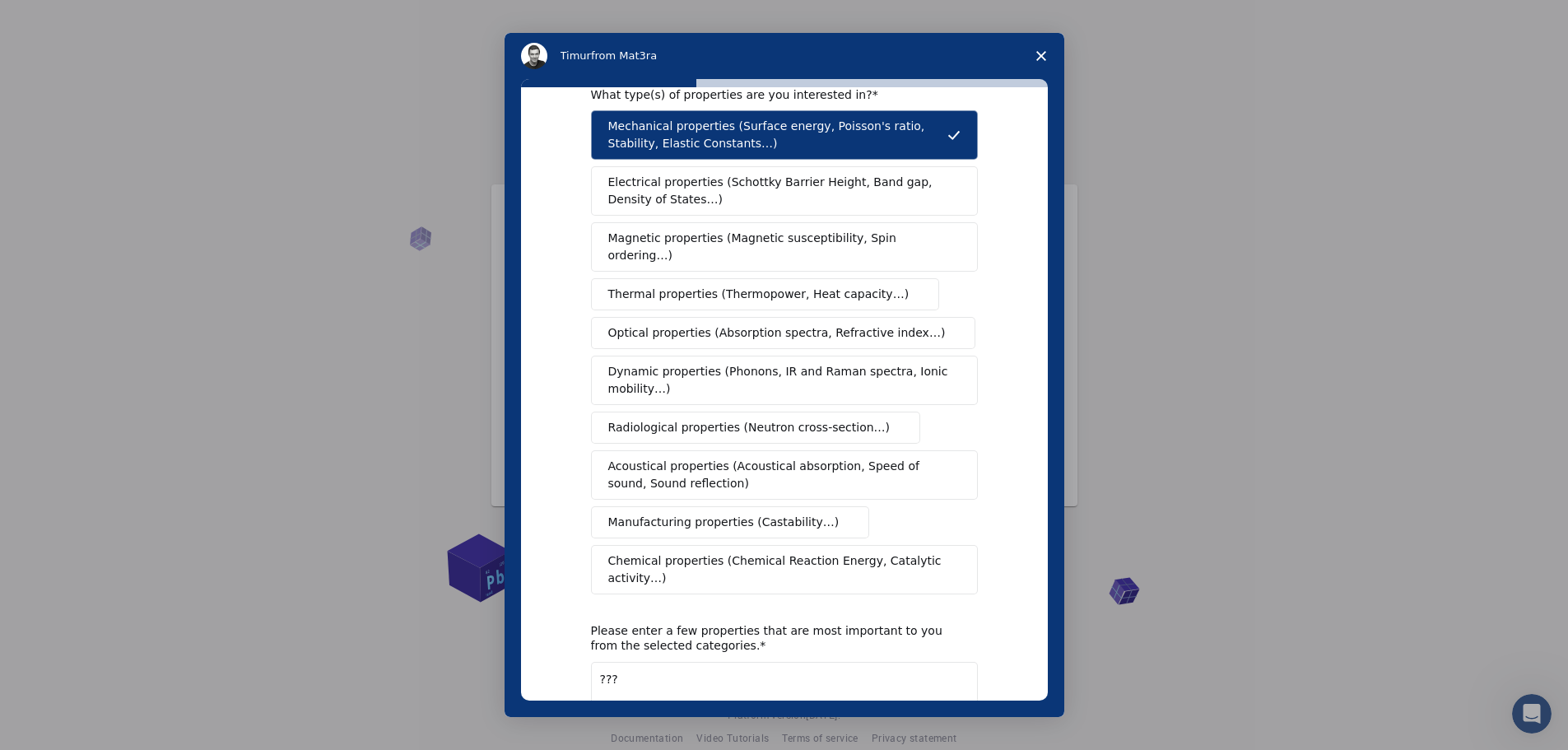
click at [695, 286] on span "Thermal properties (Thermopower, Heat capacity…)" at bounding box center [759, 294] width 301 height 17
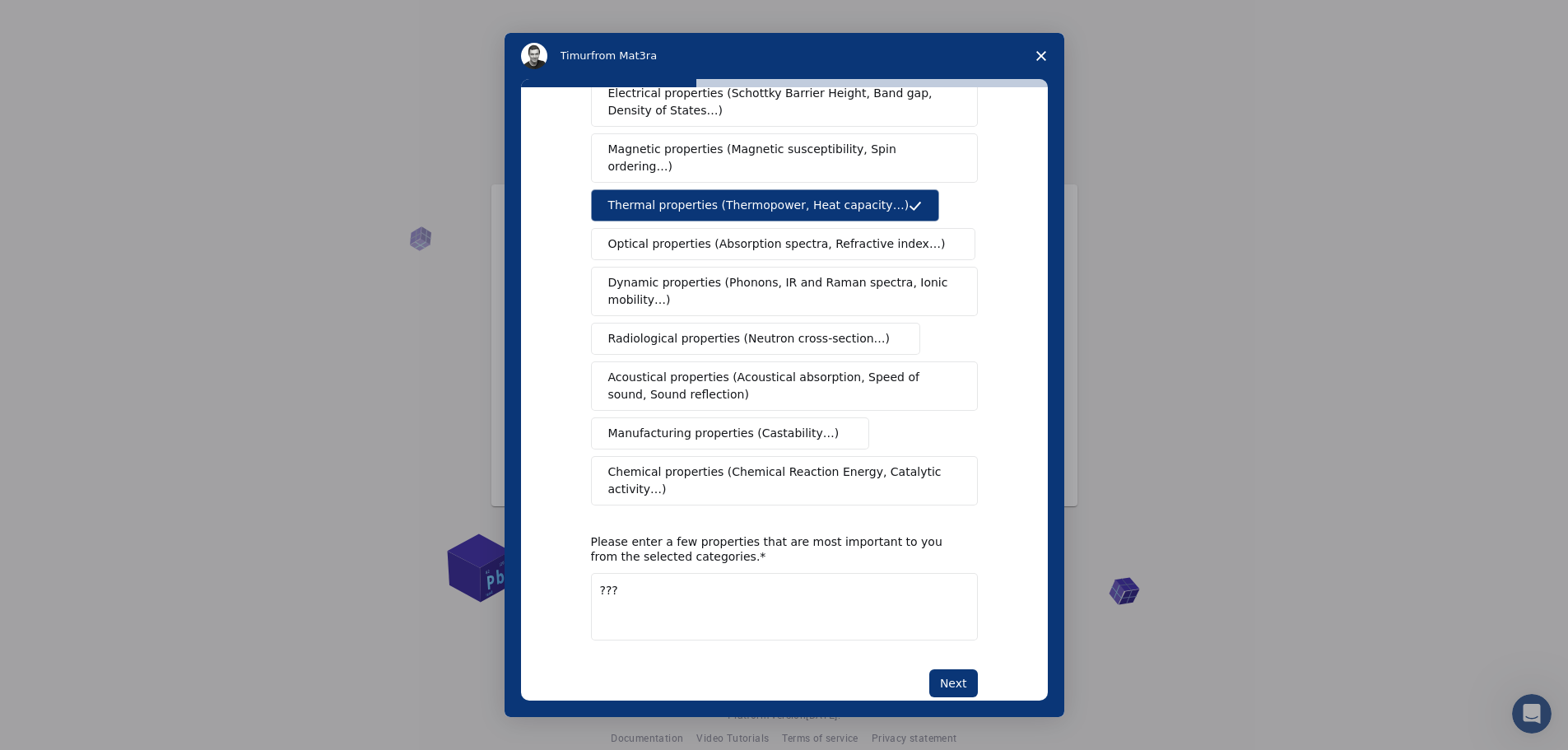
scroll to position [130, 0]
drag, startPoint x: 966, startPoint y: 654, endPoint x: 971, endPoint y: 646, distance: 9.4
click at [966, 667] on button "Next" at bounding box center [954, 681] width 48 height 28
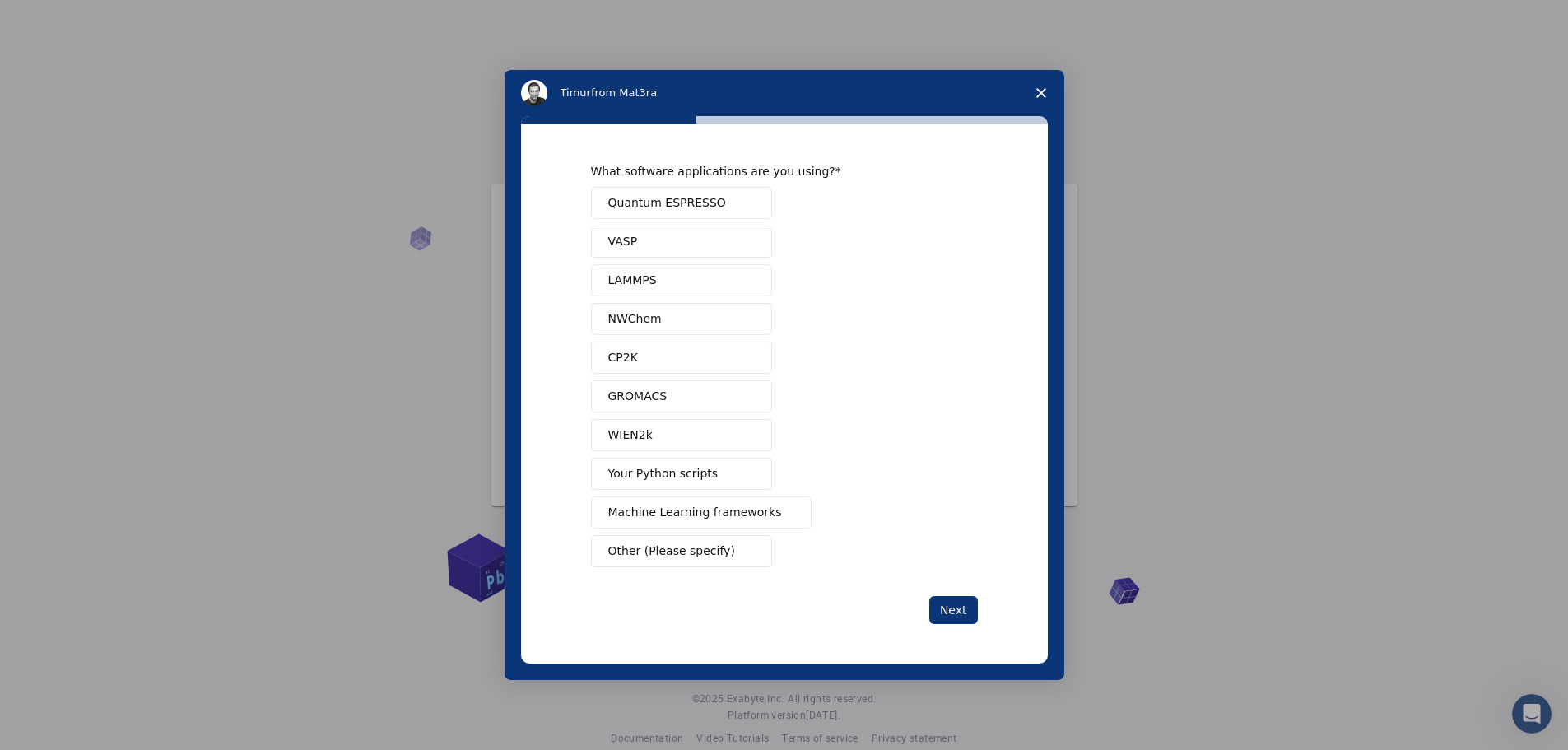
scroll to position [0, 0]
click at [951, 614] on button "Next" at bounding box center [954, 609] width 48 height 28
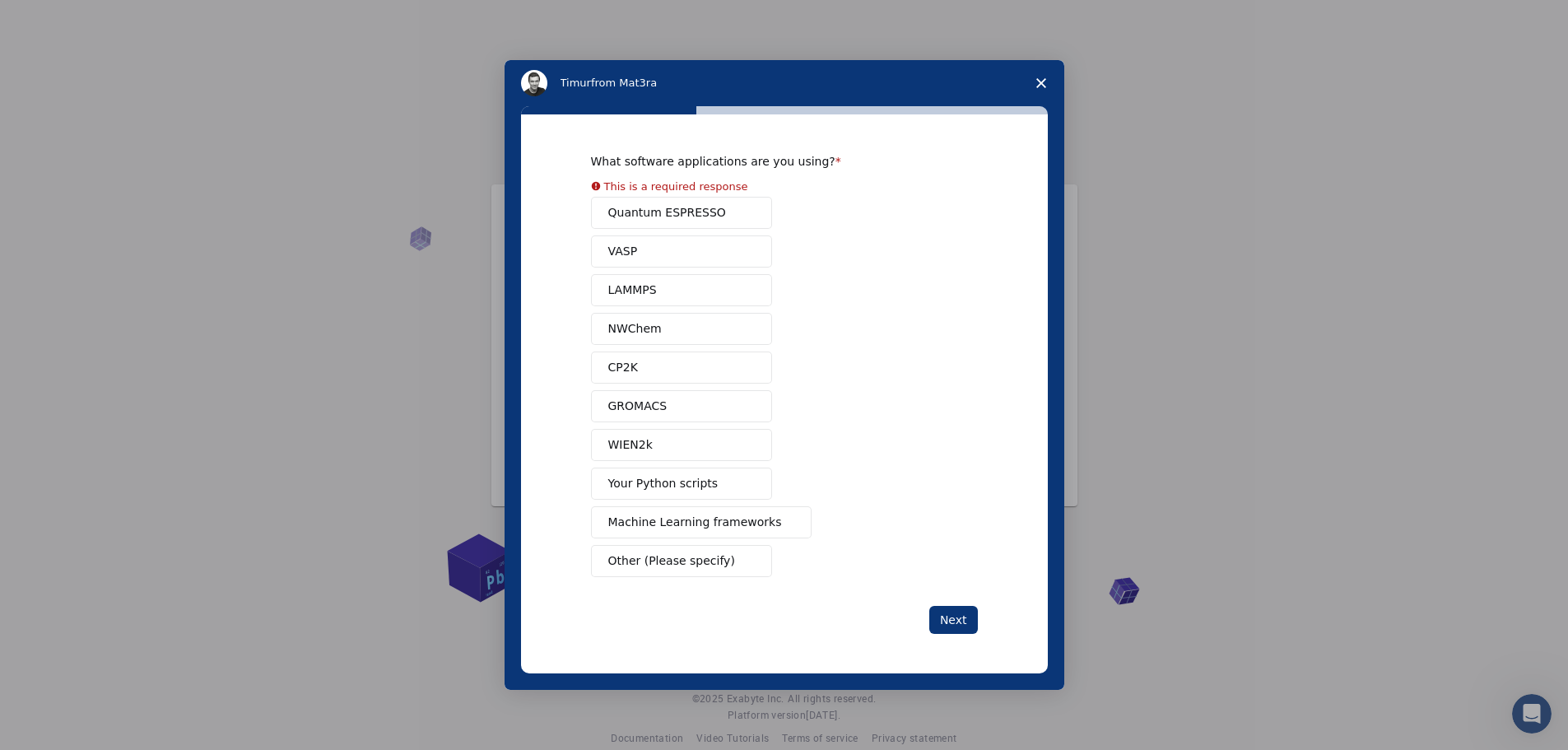
click at [662, 410] on button "GROMACS" at bounding box center [681, 406] width 181 height 32
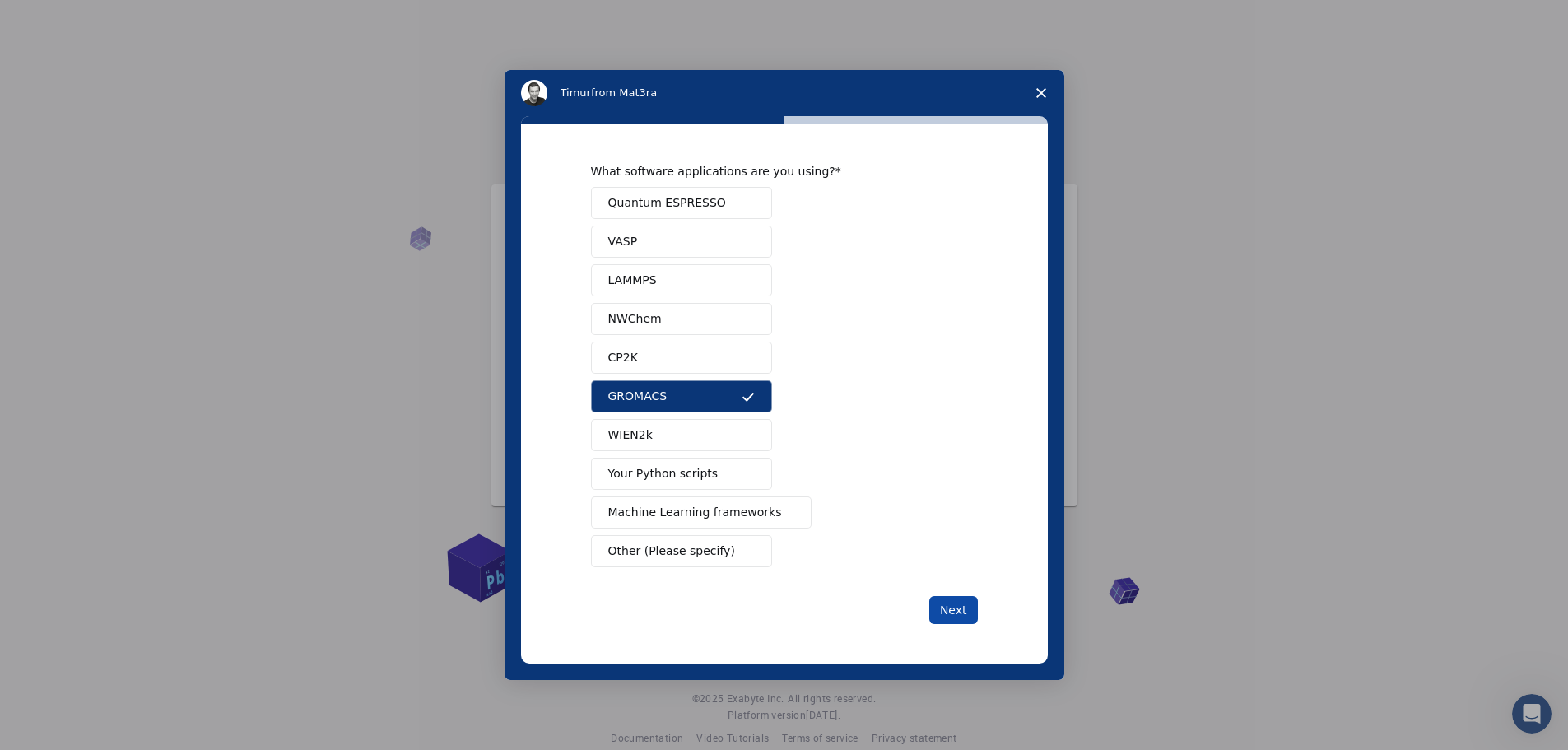
click at [954, 603] on button "Next" at bounding box center [954, 609] width 48 height 28
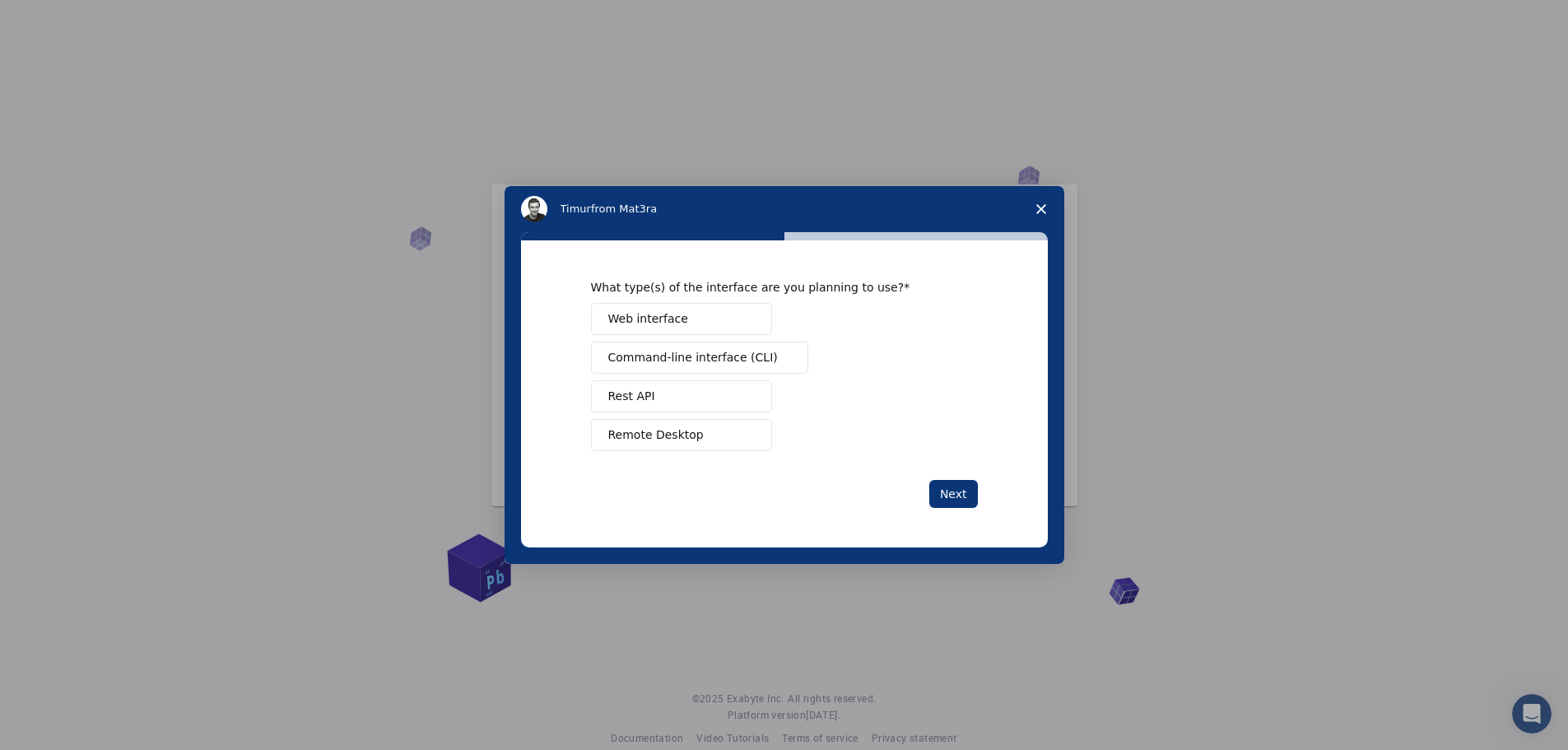
click at [700, 321] on button "Web interface" at bounding box center [681, 319] width 181 height 32
click at [965, 491] on button "Next" at bounding box center [954, 493] width 48 height 28
click at [708, 356] on button "Perform research" at bounding box center [681, 358] width 181 height 32
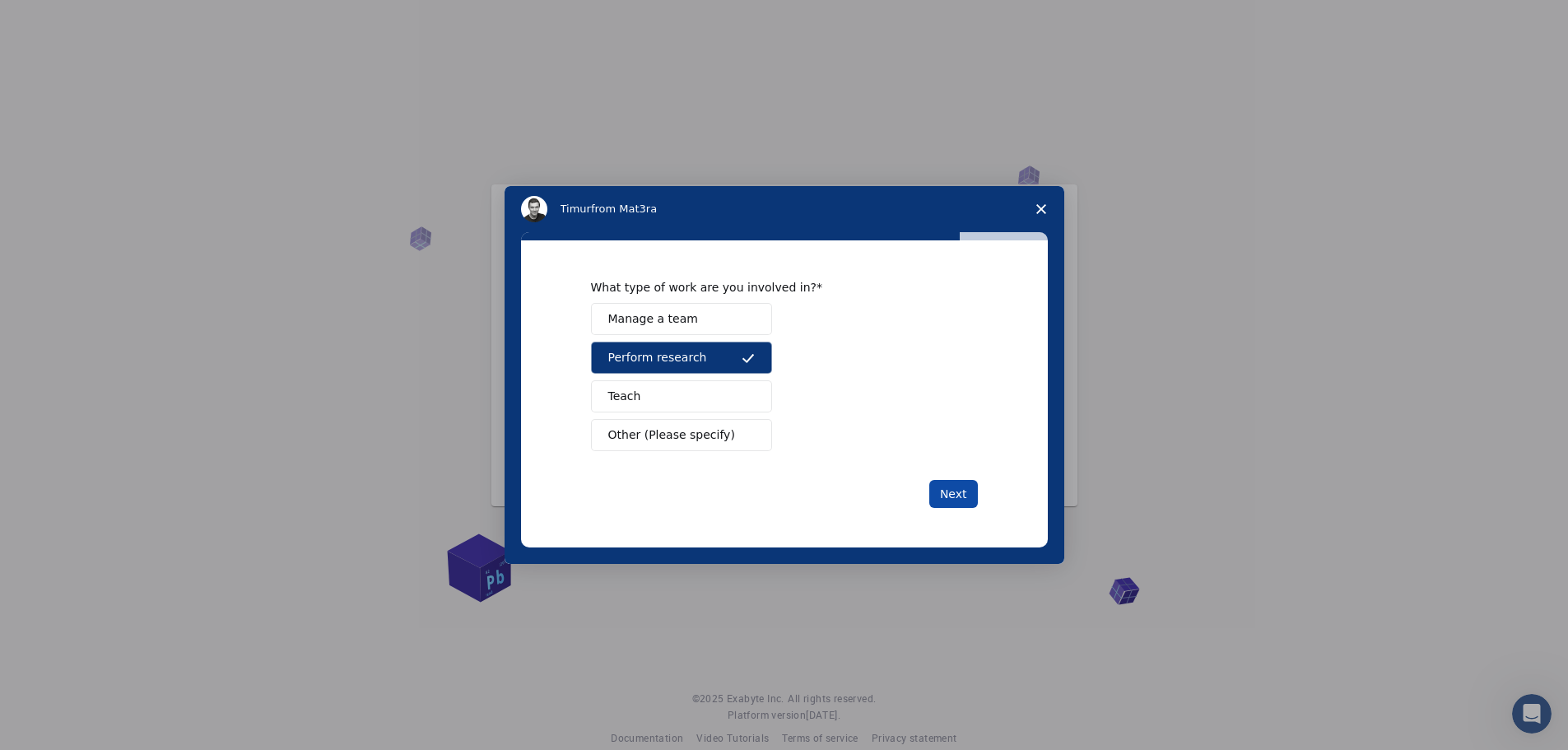
click at [961, 485] on button "Next" at bounding box center [954, 493] width 48 height 28
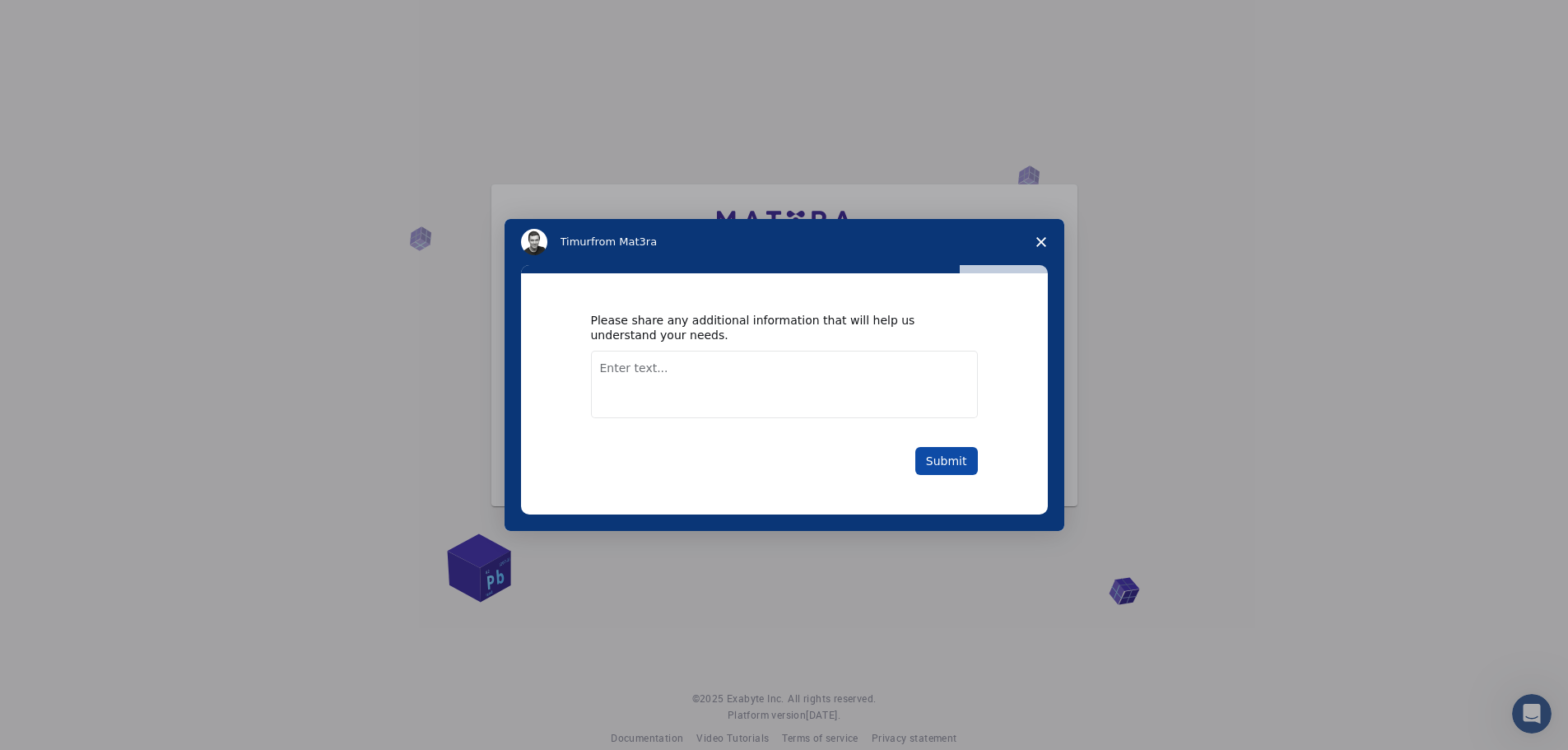
click at [941, 459] on button "Submit" at bounding box center [947, 460] width 63 height 28
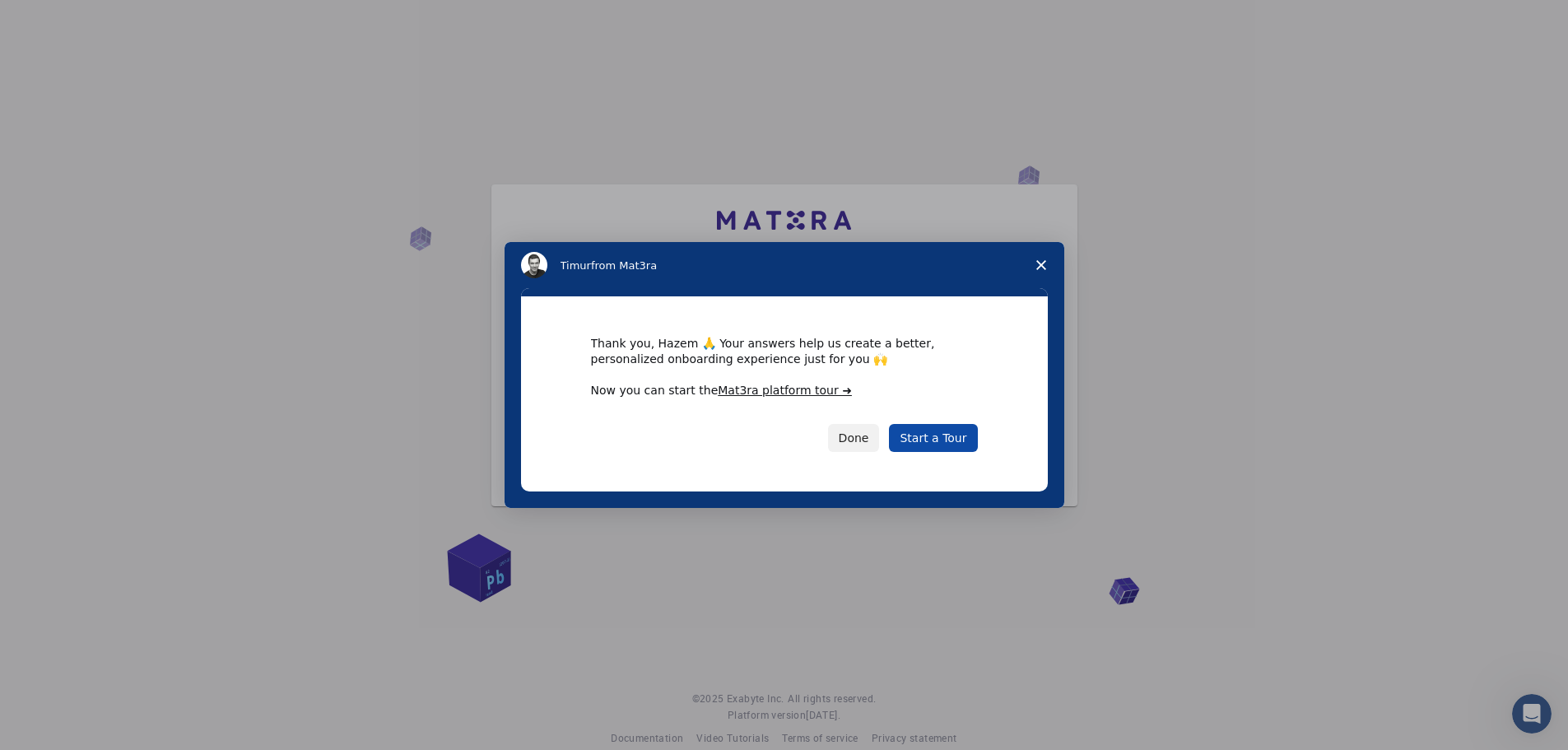
click at [942, 431] on link "Start a Tour" at bounding box center [933, 437] width 88 height 28
